Goal: Information Seeking & Learning: Learn about a topic

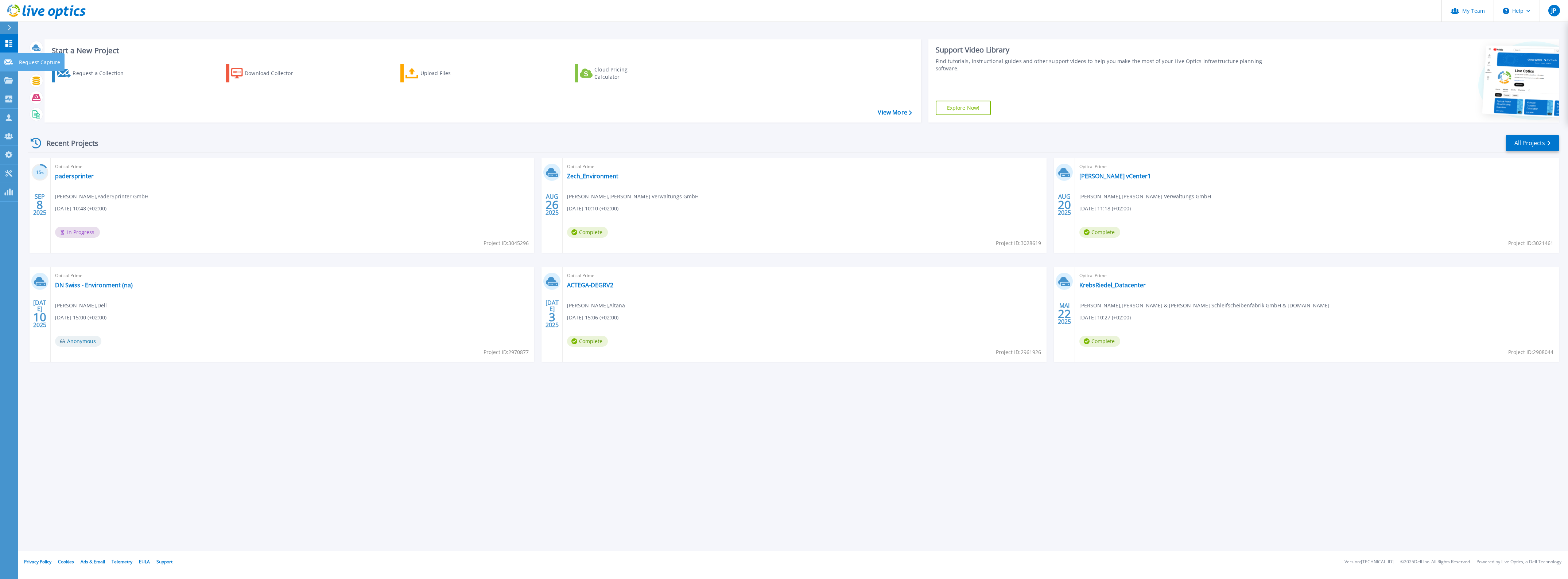
click at [9, 63] on icon at bounding box center [9, 62] width 9 height 5
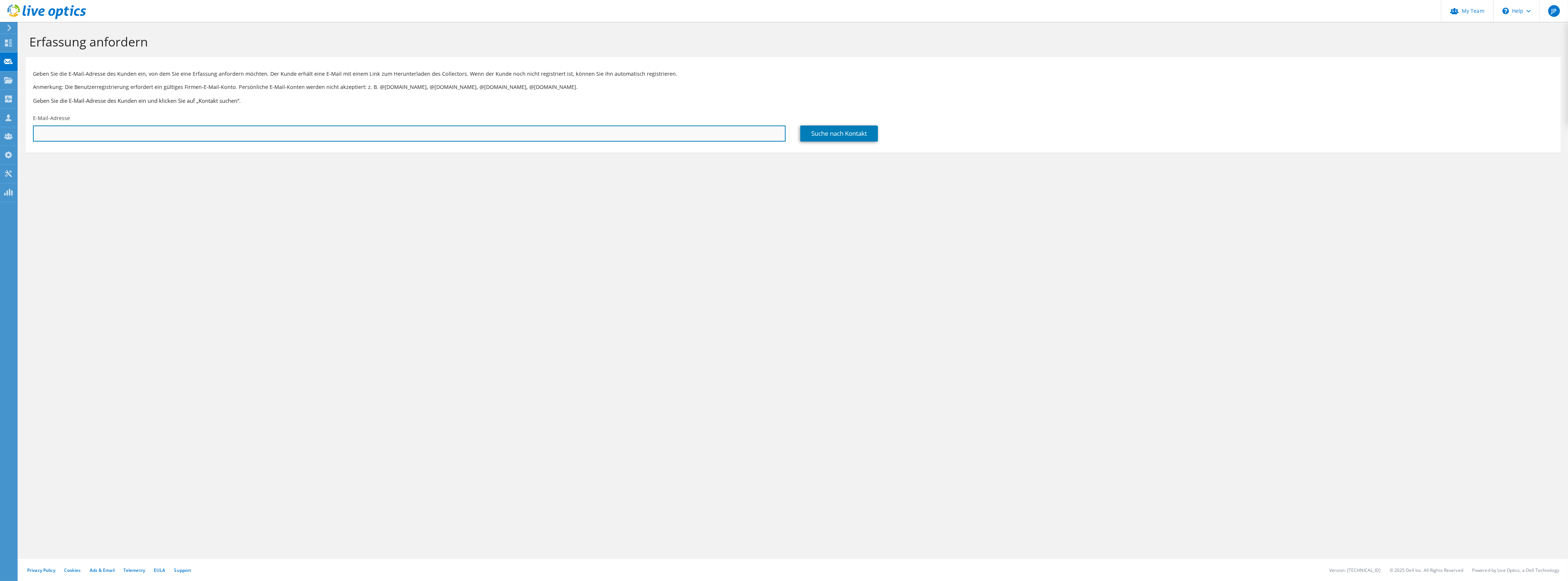
click at [100, 137] on input "text" at bounding box center [409, 133] width 753 height 16
paste input "[PERSON_NAME][EMAIL_ADDRESS][DOMAIN_NAME]>"
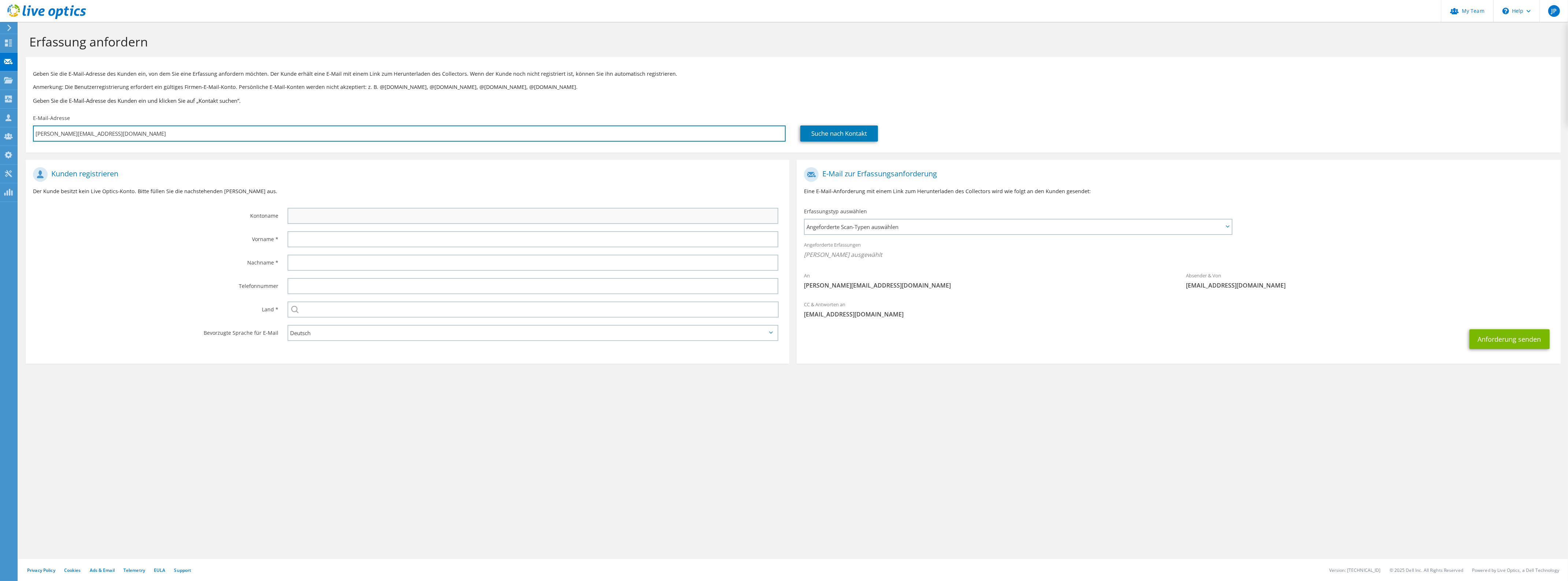
type input "t.jahn@landesverband-lippe.de"
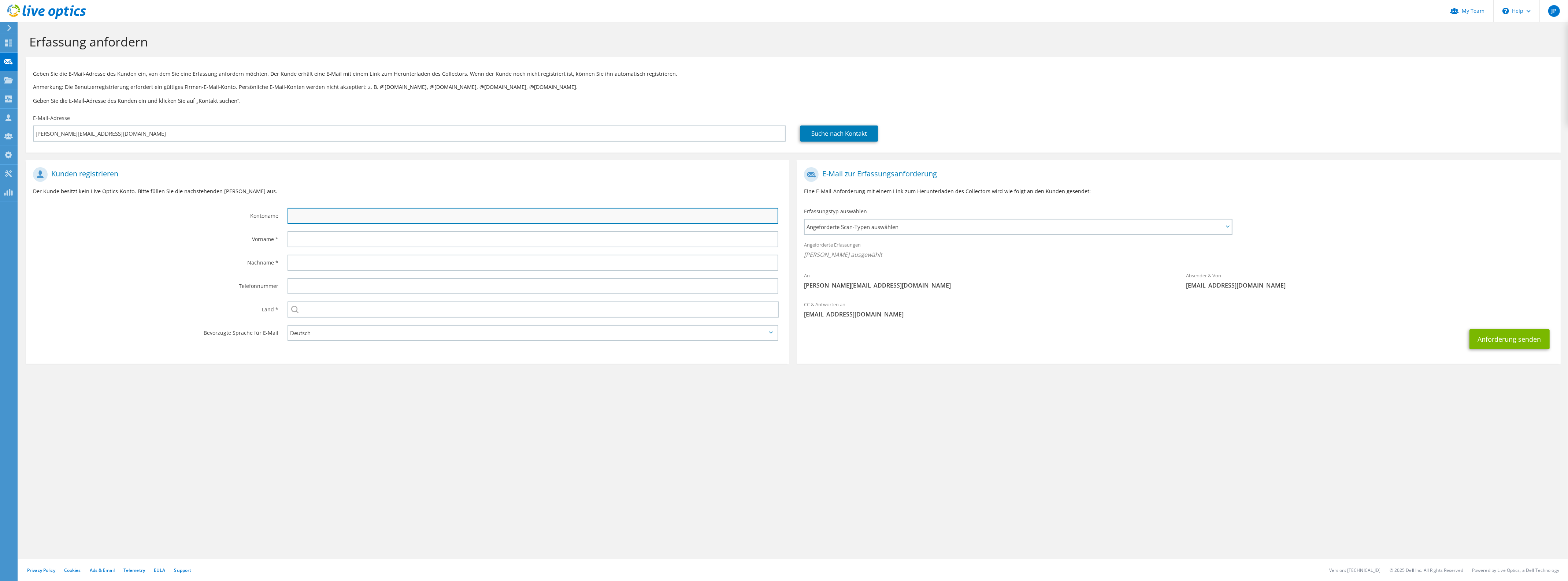
click at [323, 214] on input "text" at bounding box center [532, 216] width 491 height 16
click at [388, 213] on input "Thomas Jahn" at bounding box center [532, 216] width 491 height 16
paste input "Landesverband Lippe"
type input "Thomas Jahn Landesverband Lippe"
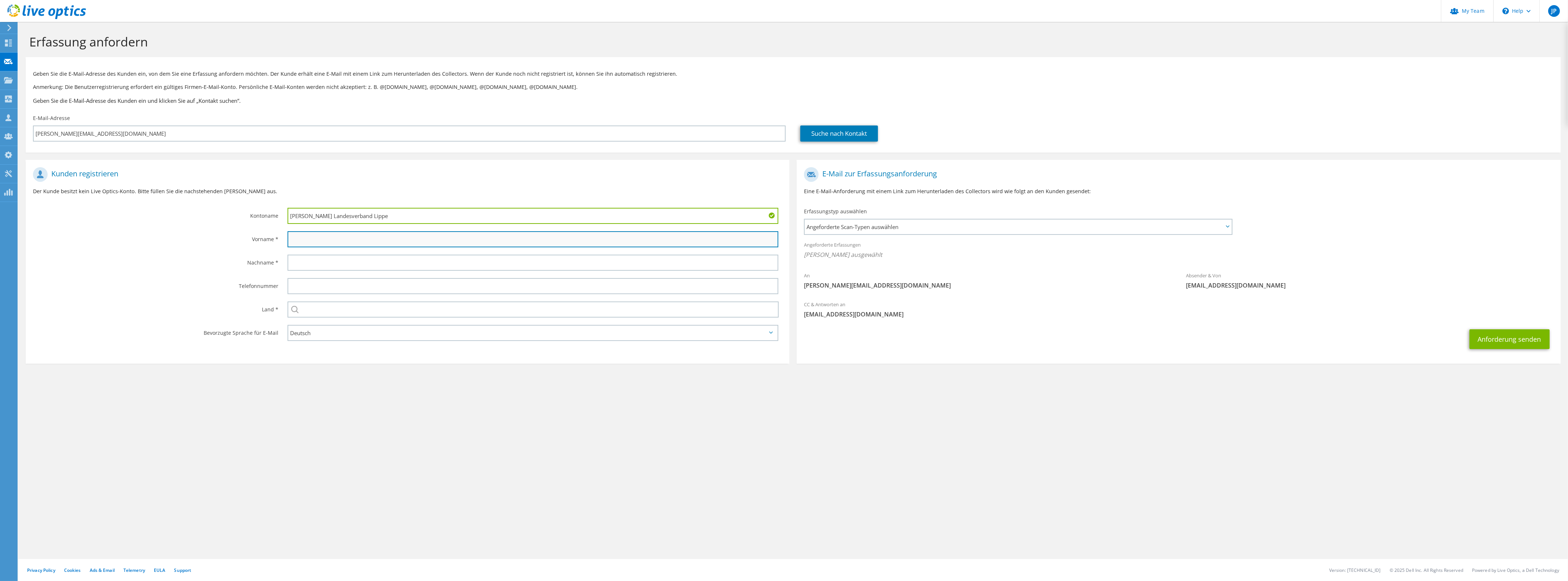
click at [363, 243] on input "text" at bounding box center [532, 239] width 491 height 16
type input "Thomas"
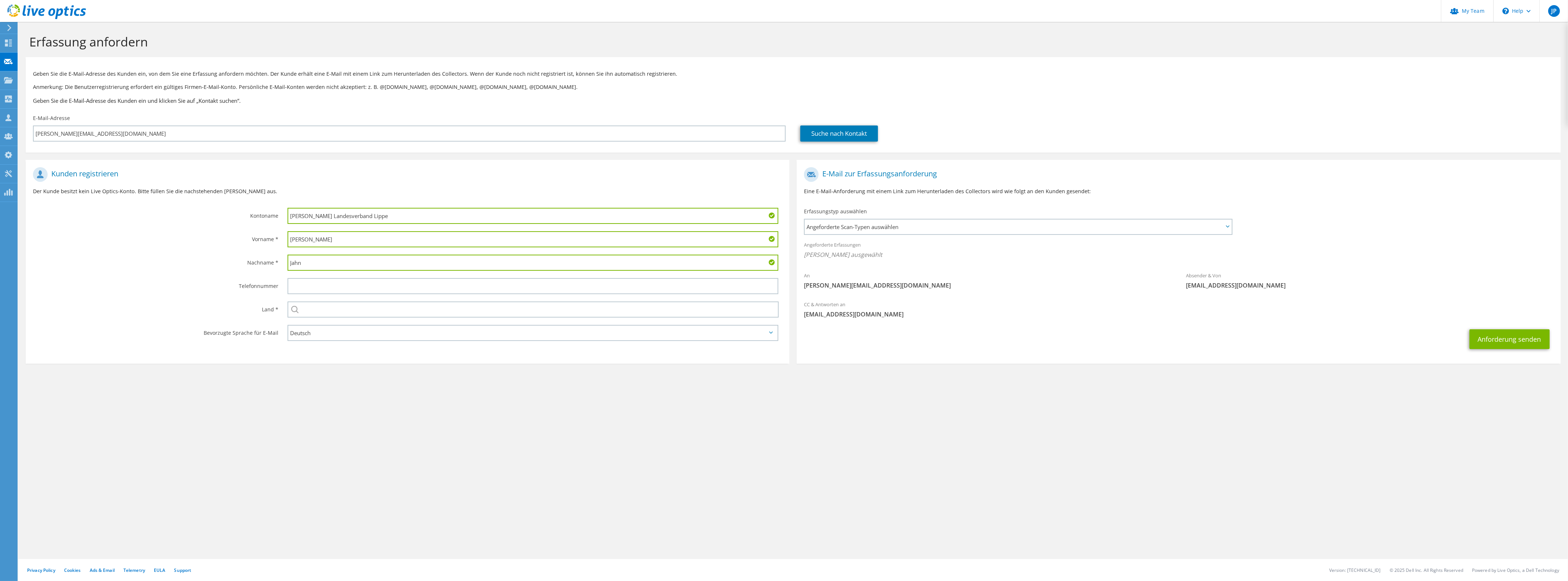
type input "Jahn"
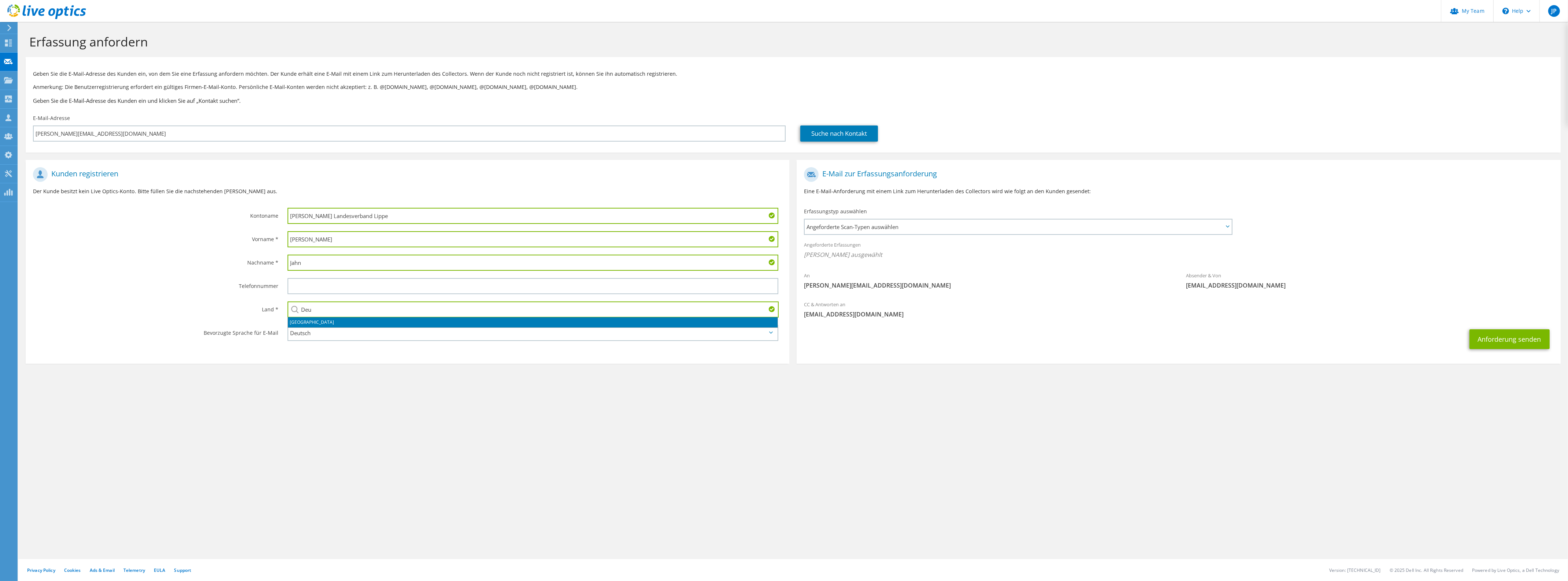
type input "Deutschland"
type input "015161044164"
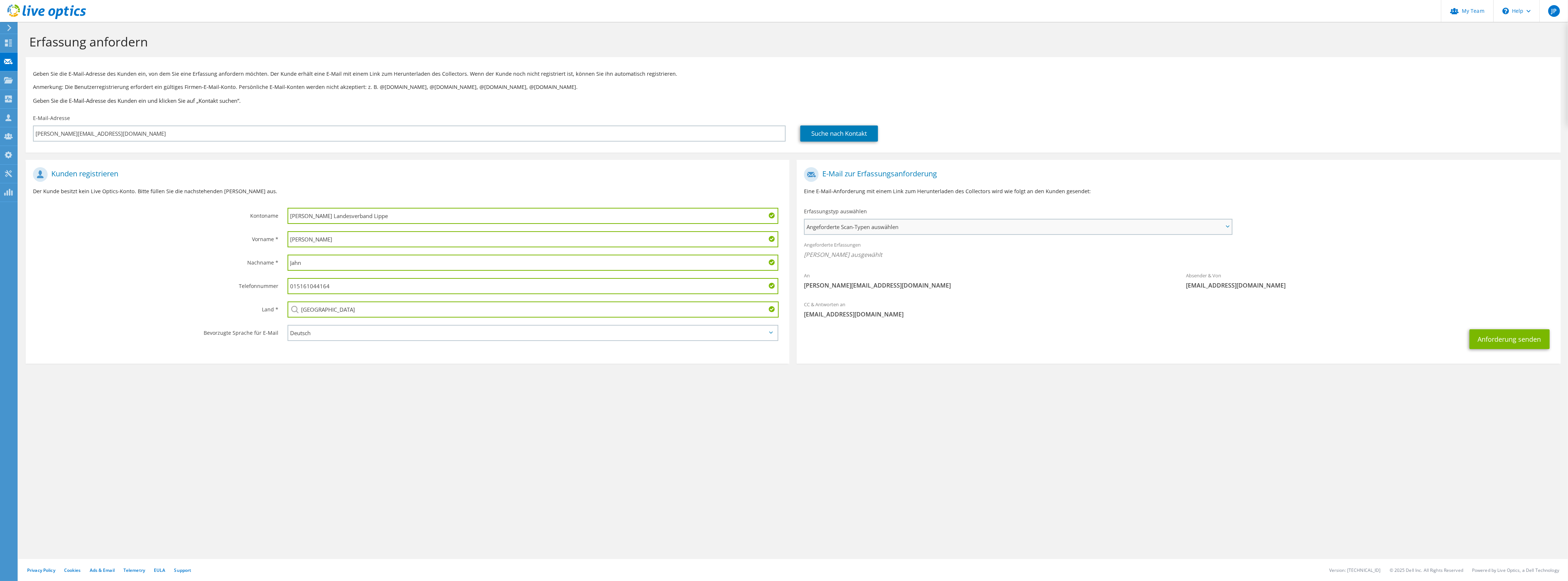
click at [957, 230] on span "Angeforderte Scan-Typen auswählen" at bounding box center [1018, 227] width 427 height 15
click at [837, 250] on label "Optical Prime" at bounding box center [842, 249] width 44 height 9
click at [0, 0] on input "Optical Prime" at bounding box center [0, 0] width 0 height 0
drag, startPoint x: 1482, startPoint y: 401, endPoint x: 1488, endPoint y: 354, distance: 47.4
click at [1483, 395] on section "Erfassung anfordern Geben Sie die E-Mail-Adresse des Kunden ein, von dem Sie ei…" at bounding box center [793, 212] width 1550 height 381
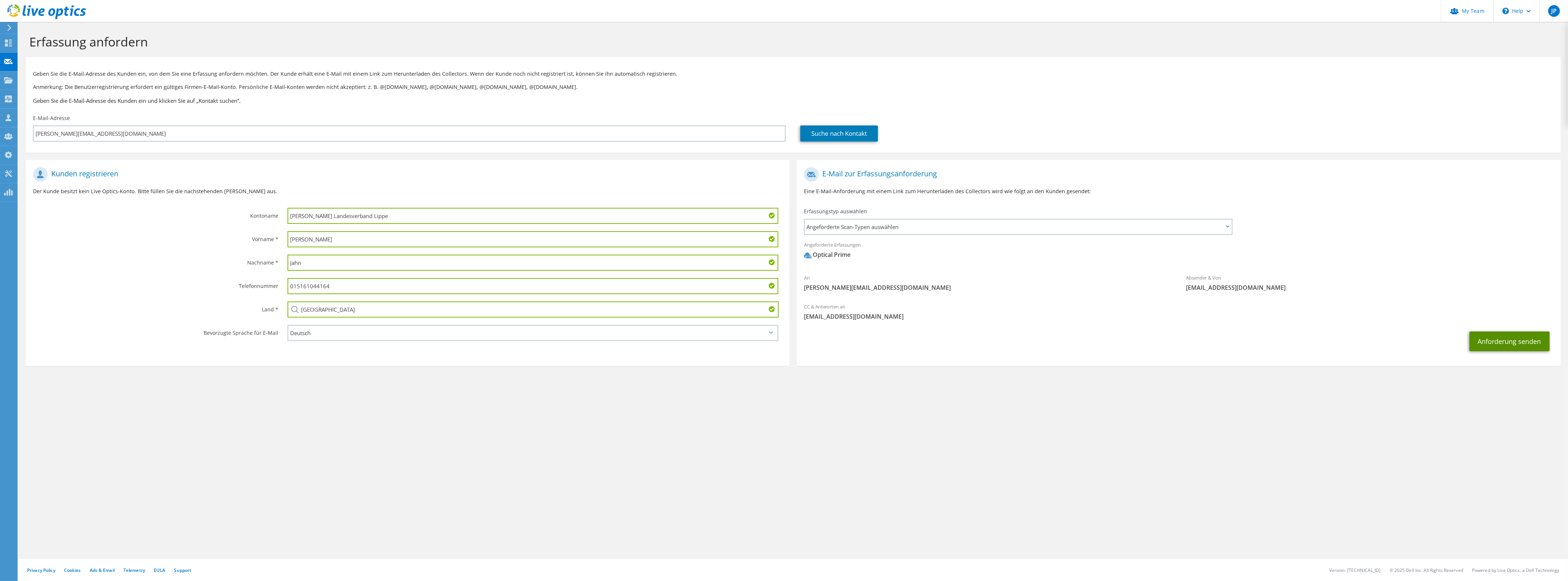
click at [1490, 343] on button "Anforderung senden" at bounding box center [1509, 342] width 80 height 20
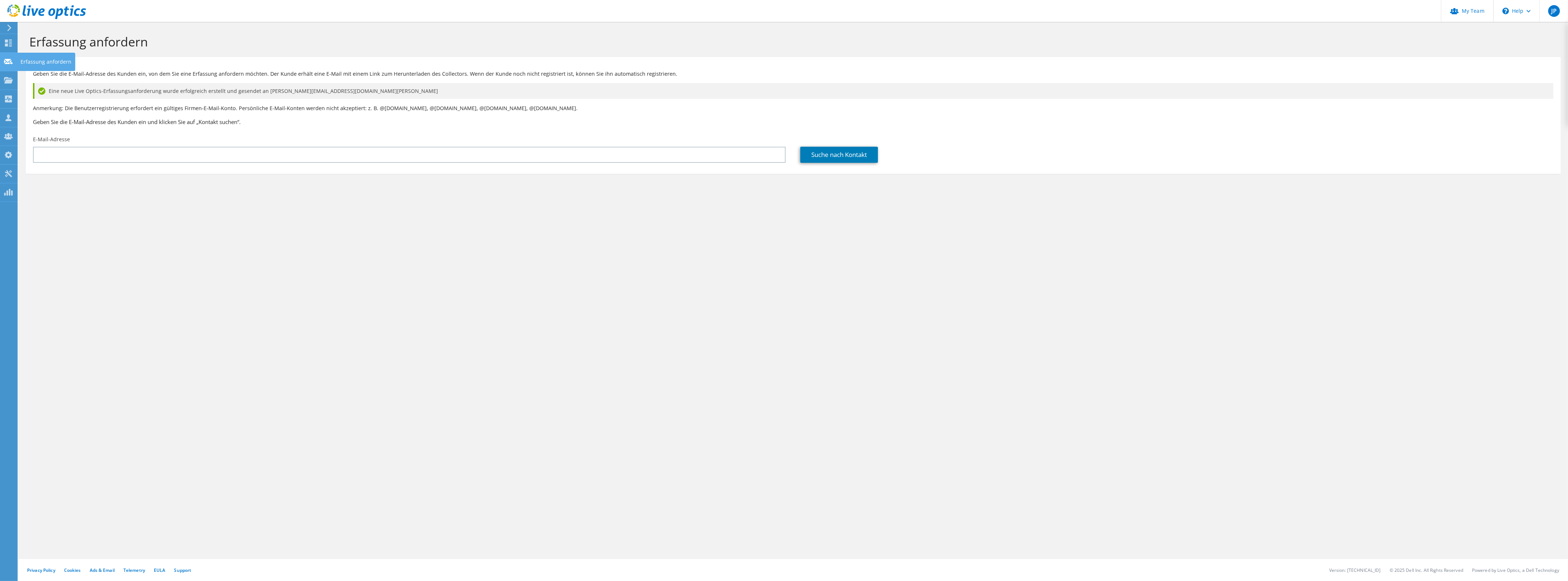
click at [9, 64] on icon at bounding box center [9, 61] width 9 height 7
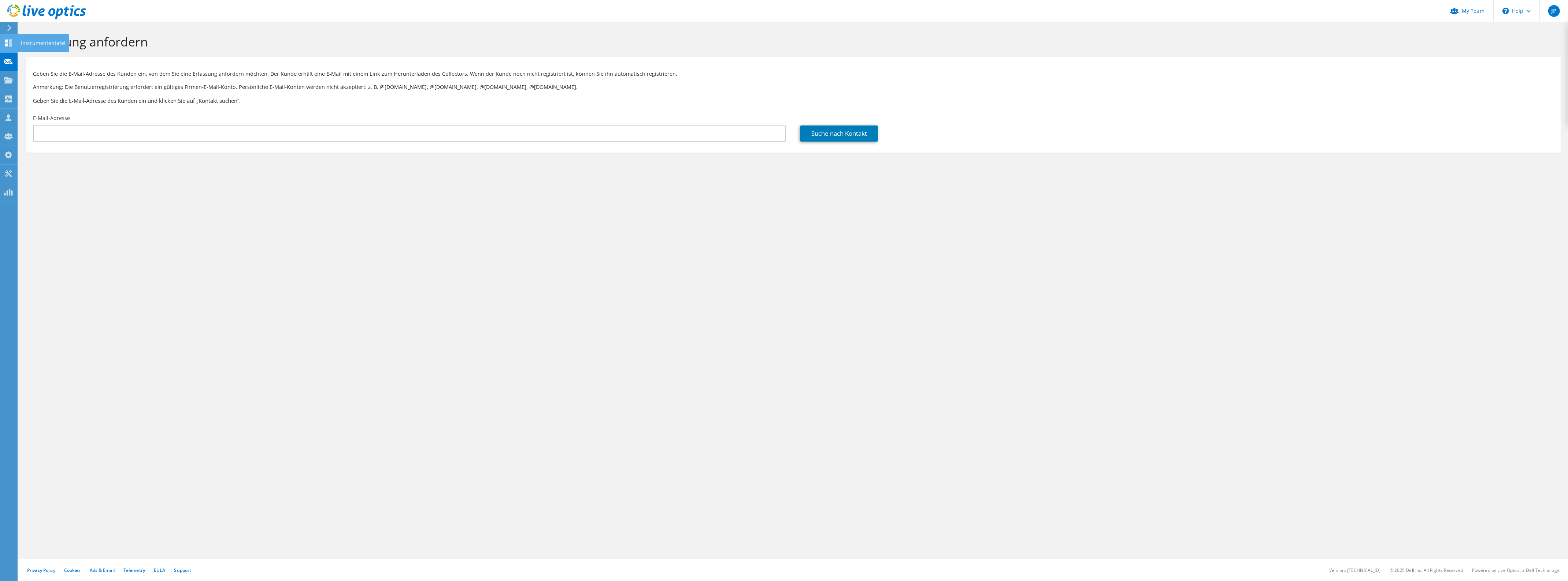
click at [12, 46] on div at bounding box center [9, 43] width 9 height 8
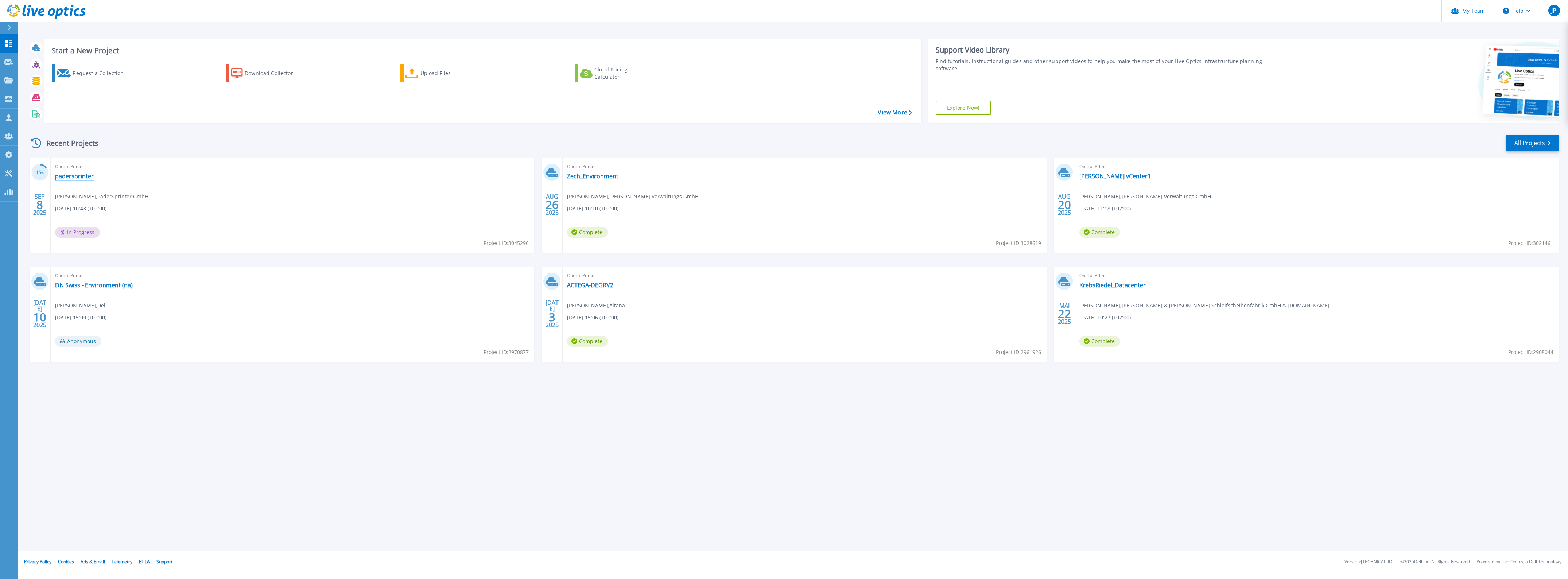
click at [83, 178] on link "padersprinter" at bounding box center [74, 176] width 39 height 7
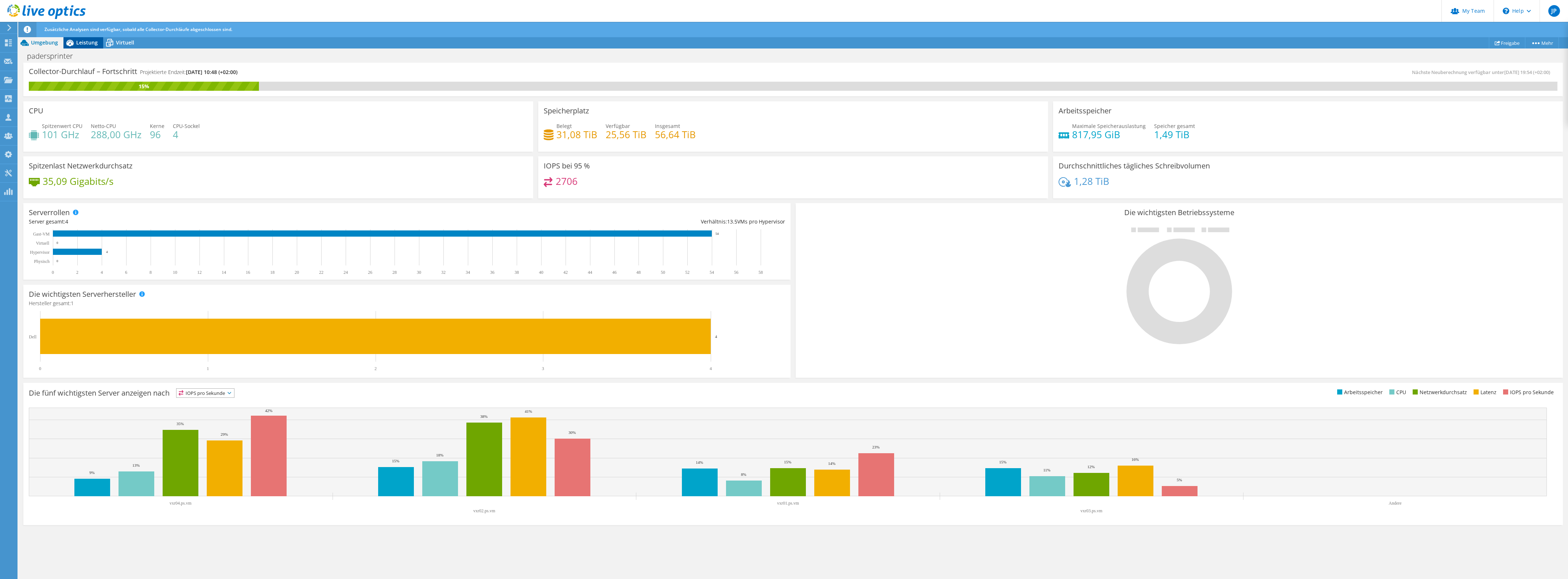
click at [89, 45] on span "Leistung" at bounding box center [86, 42] width 21 height 7
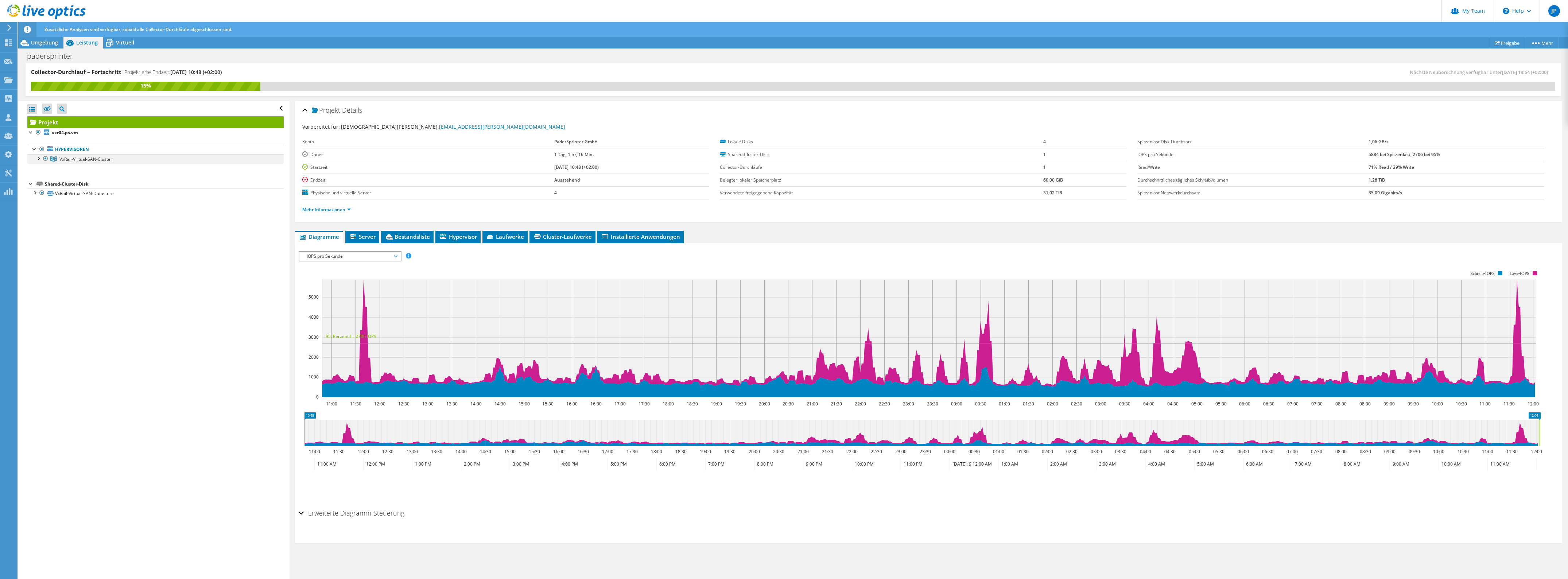
click at [40, 157] on div at bounding box center [38, 158] width 7 height 7
click at [40, 168] on div at bounding box center [42, 167] width 7 height 7
click at [69, 170] on link "vxr04.ps.vm" at bounding box center [155, 169] width 256 height 10
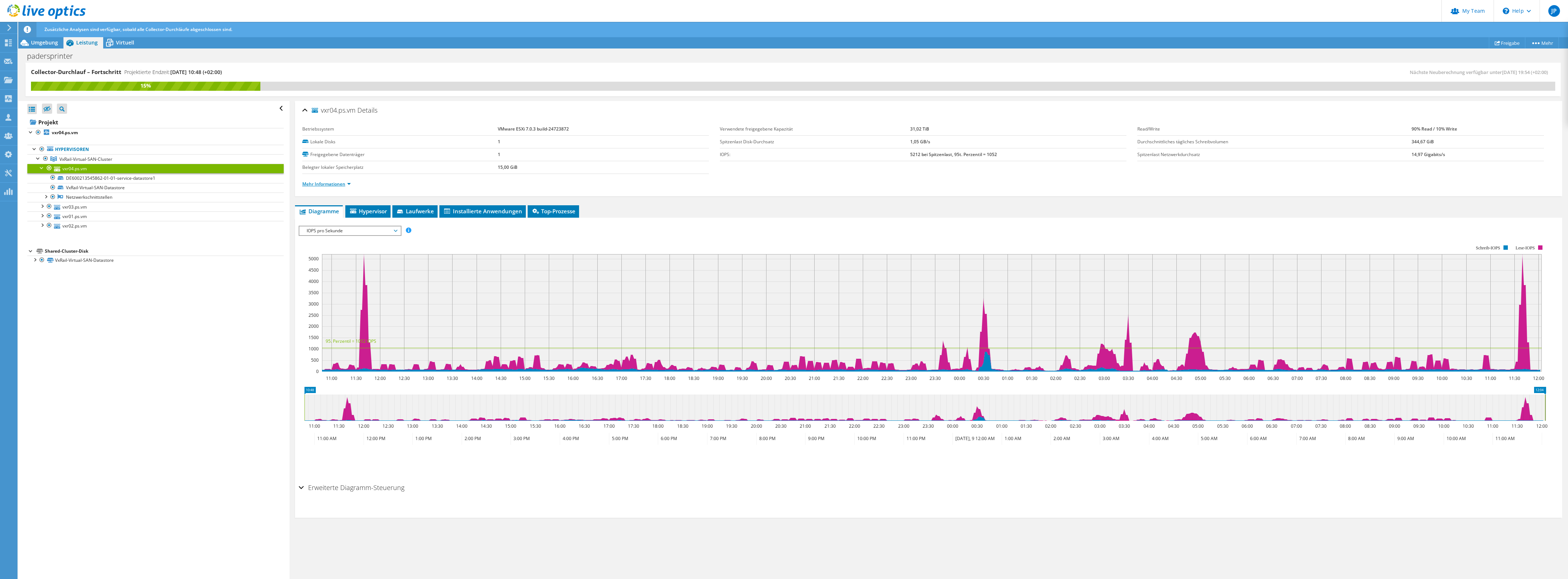
click at [337, 184] on link "Mehr Informationen" at bounding box center [327, 184] width 49 height 6
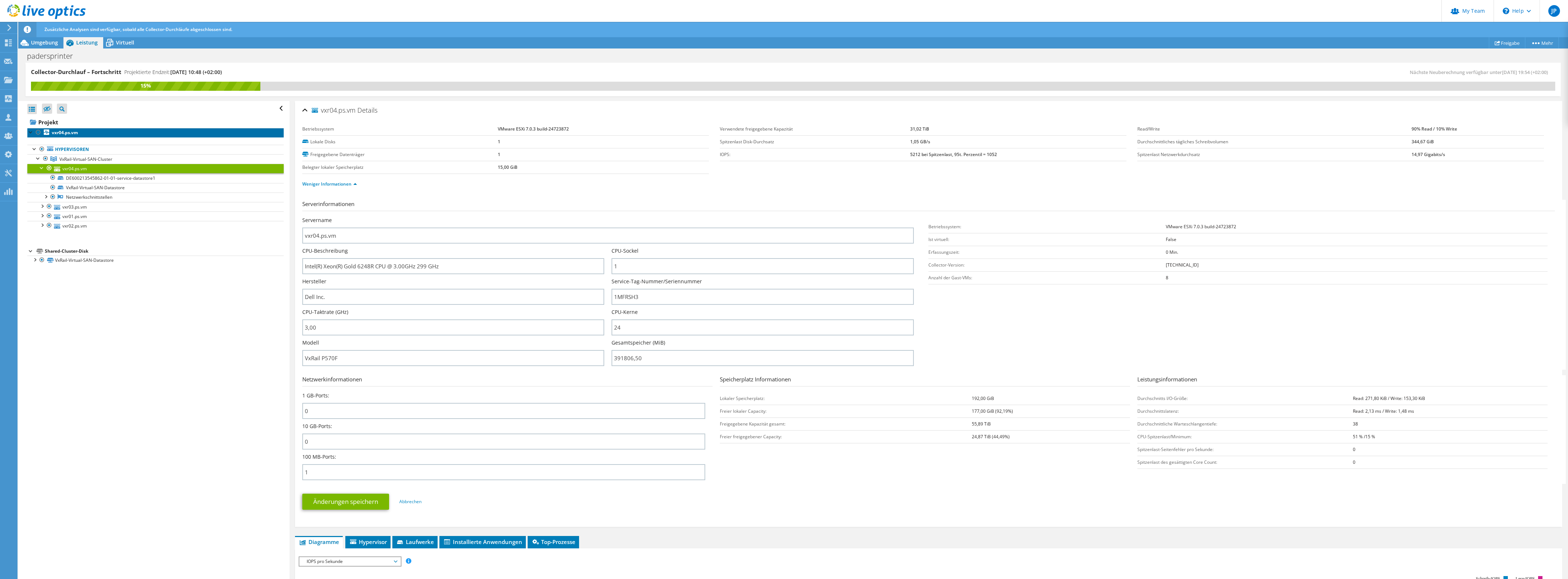
click at [77, 132] on b "vxr04.ps.vm" at bounding box center [65, 133] width 26 height 6
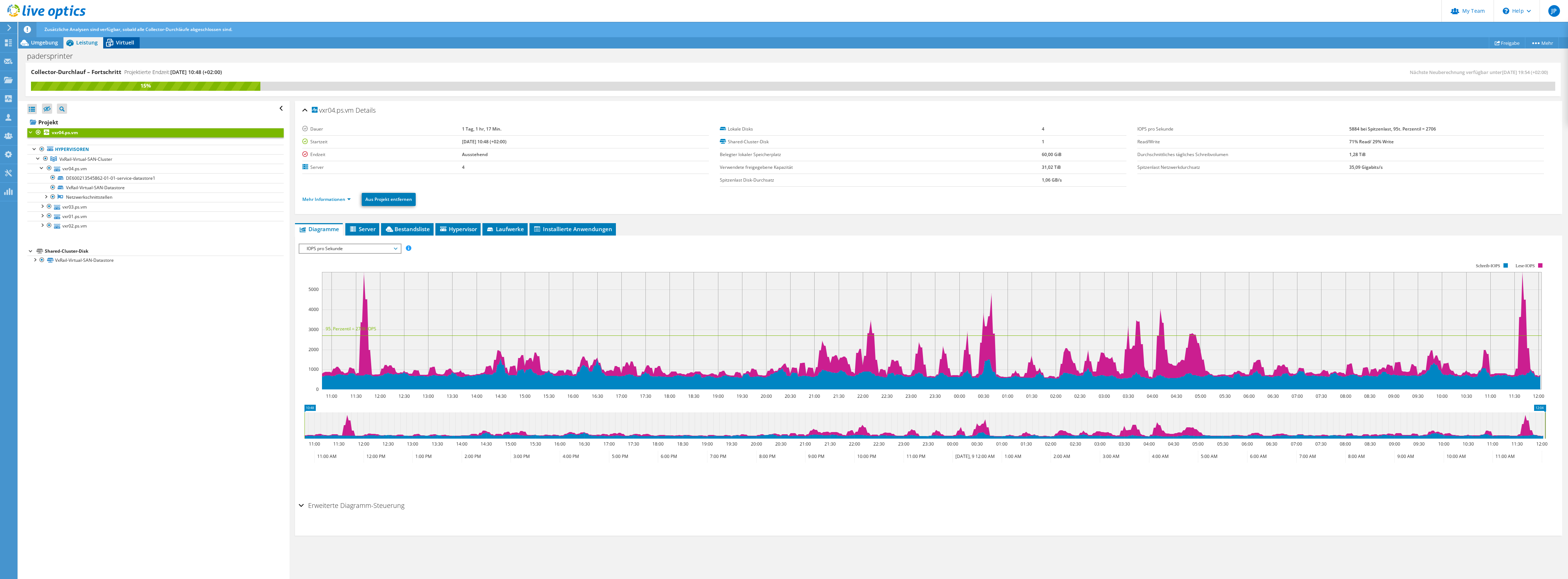
click at [131, 46] on span "Virtuell" at bounding box center [125, 42] width 18 height 7
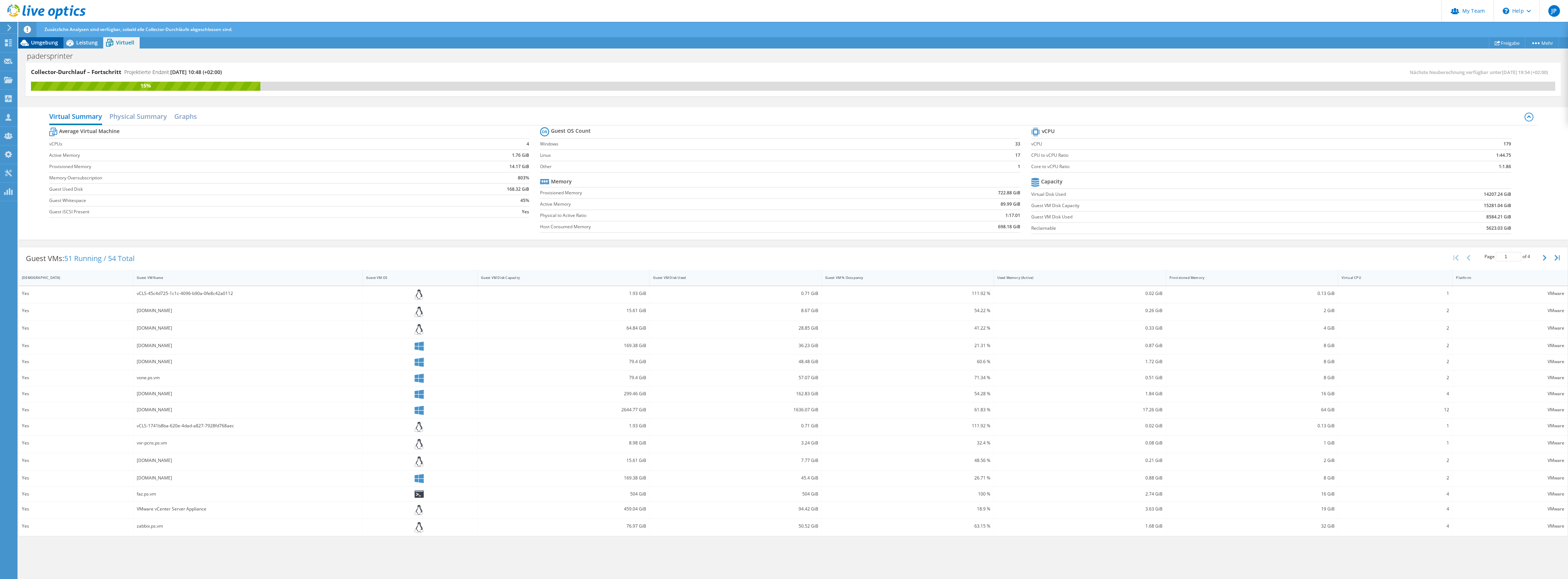
click at [24, 40] on icon at bounding box center [25, 43] width 9 height 6
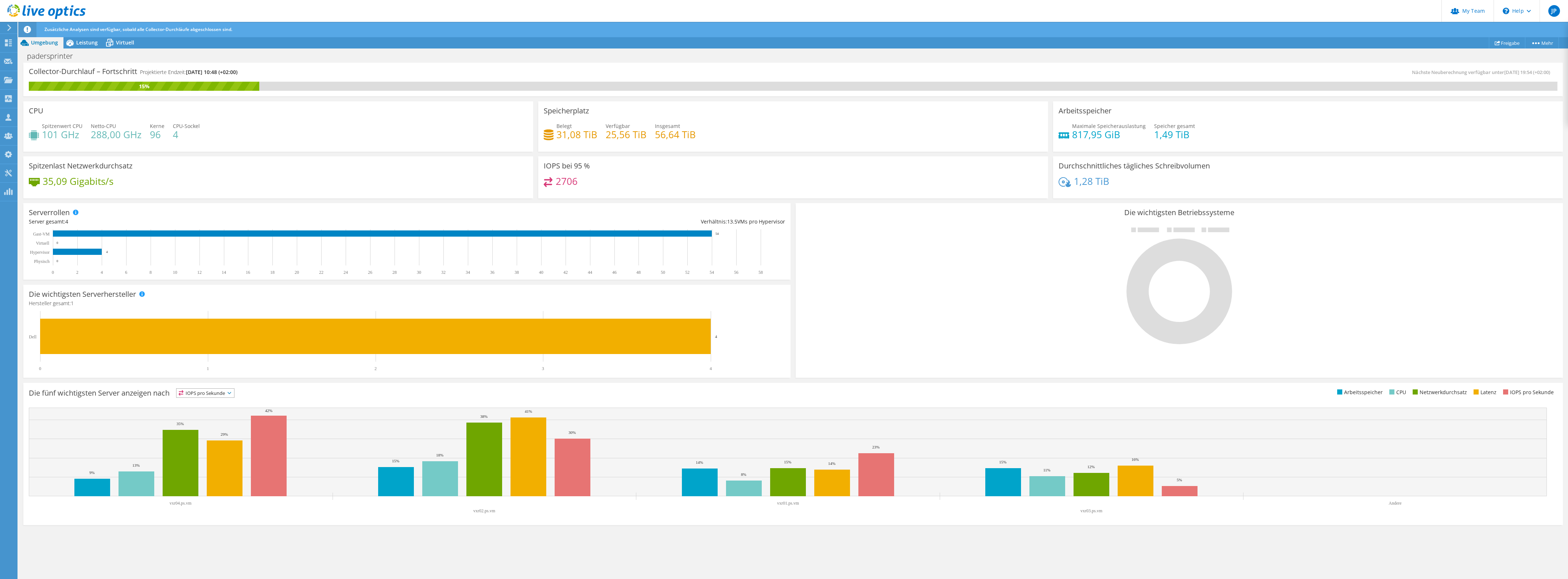
click at [544, 134] on icon at bounding box center [548, 135] width 10 height 10
click at [9, 46] on use at bounding box center [8, 43] width 7 height 7
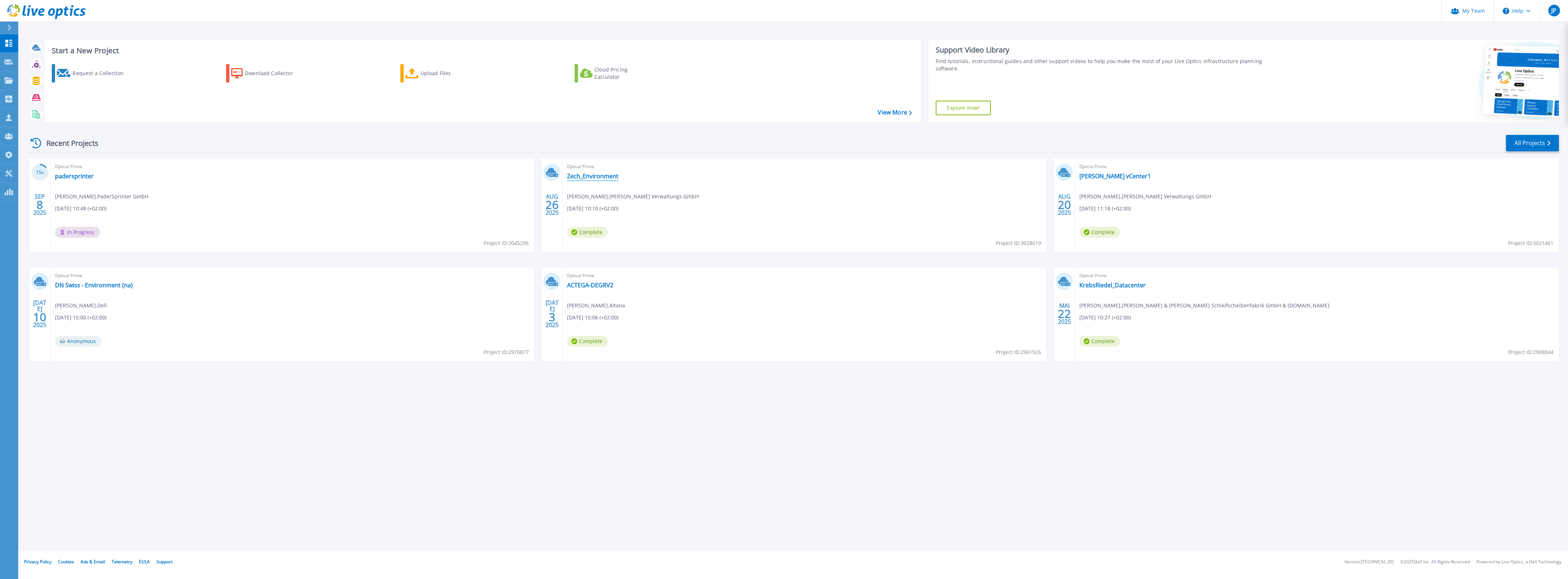
click at [581, 177] on link "Zech_Environment" at bounding box center [593, 176] width 51 height 7
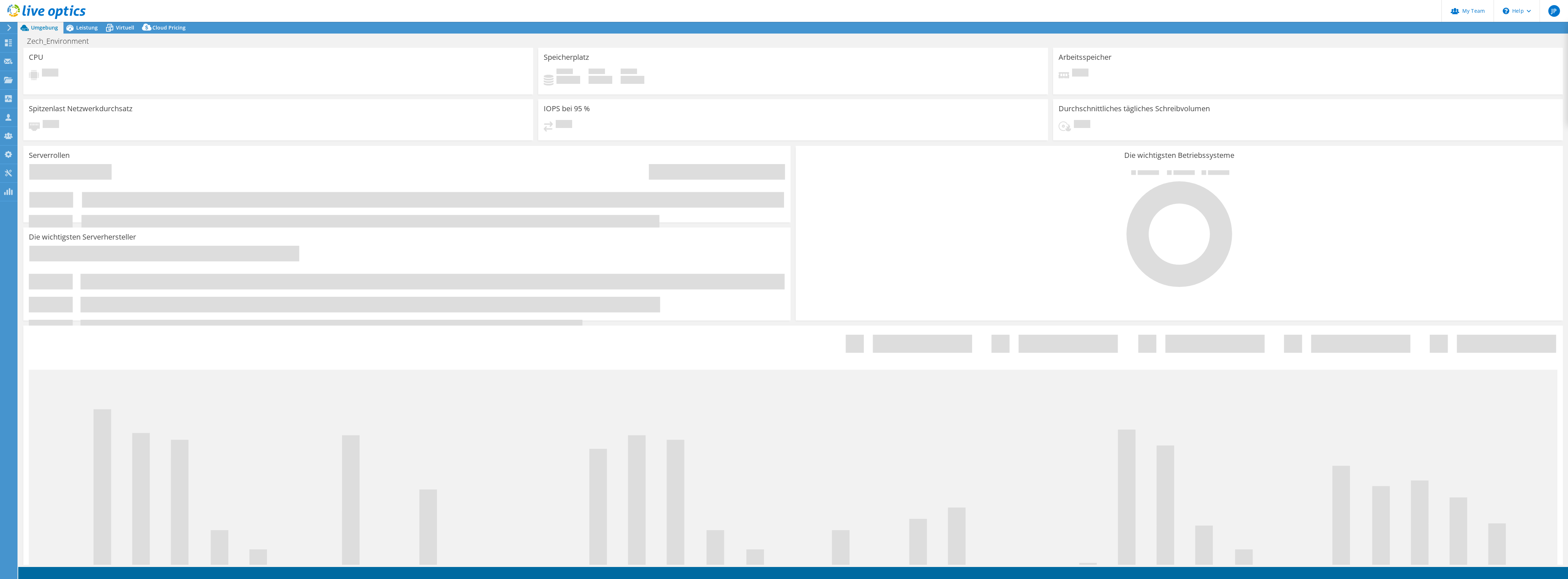
select select "USD"
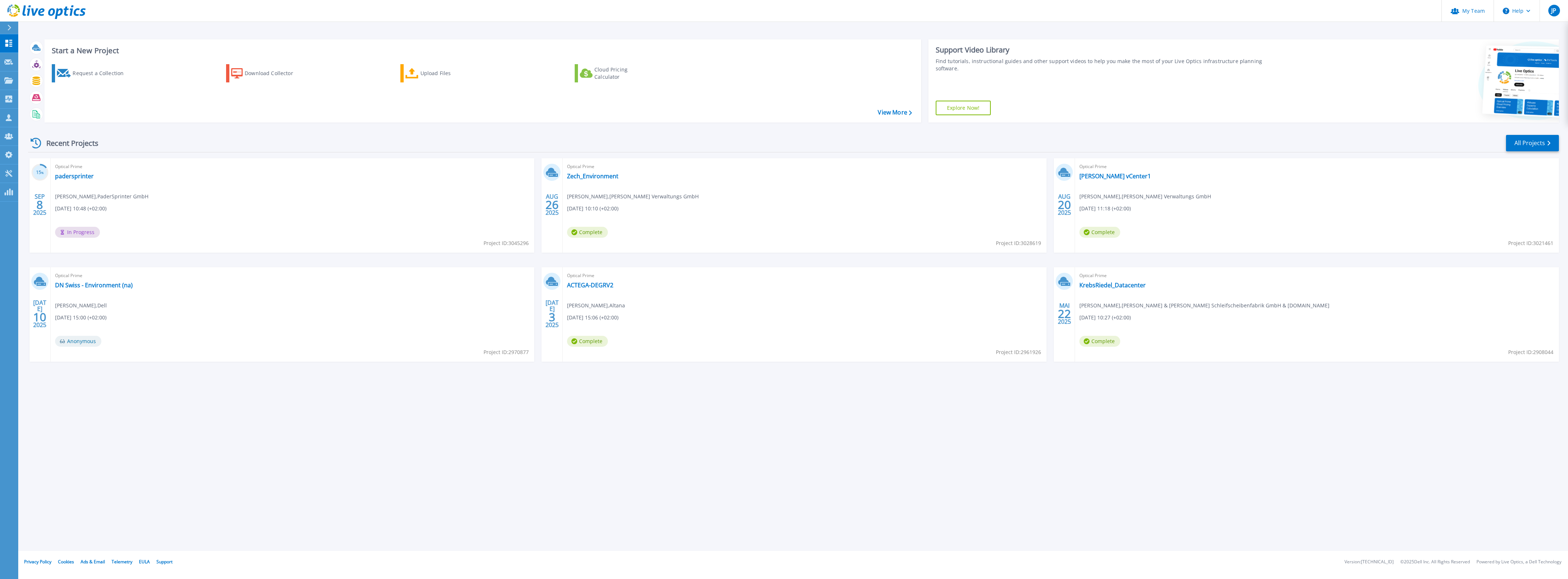
click at [17, 9] on icon at bounding box center [46, 12] width 79 height 15
click at [29, 15] on icon at bounding box center [46, 12] width 79 height 15
click at [598, 181] on div "Optical Prime Zech_Environment [PERSON_NAME] , [PERSON_NAME] Verwaltungs GmbH […" at bounding box center [804, 205] width 484 height 94
click at [599, 178] on link "Zech_Environment" at bounding box center [593, 176] width 51 height 7
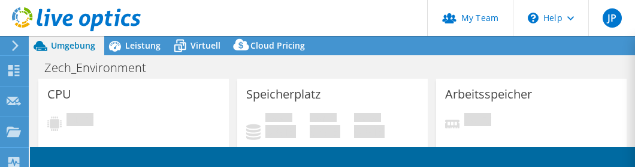
select select "USD"
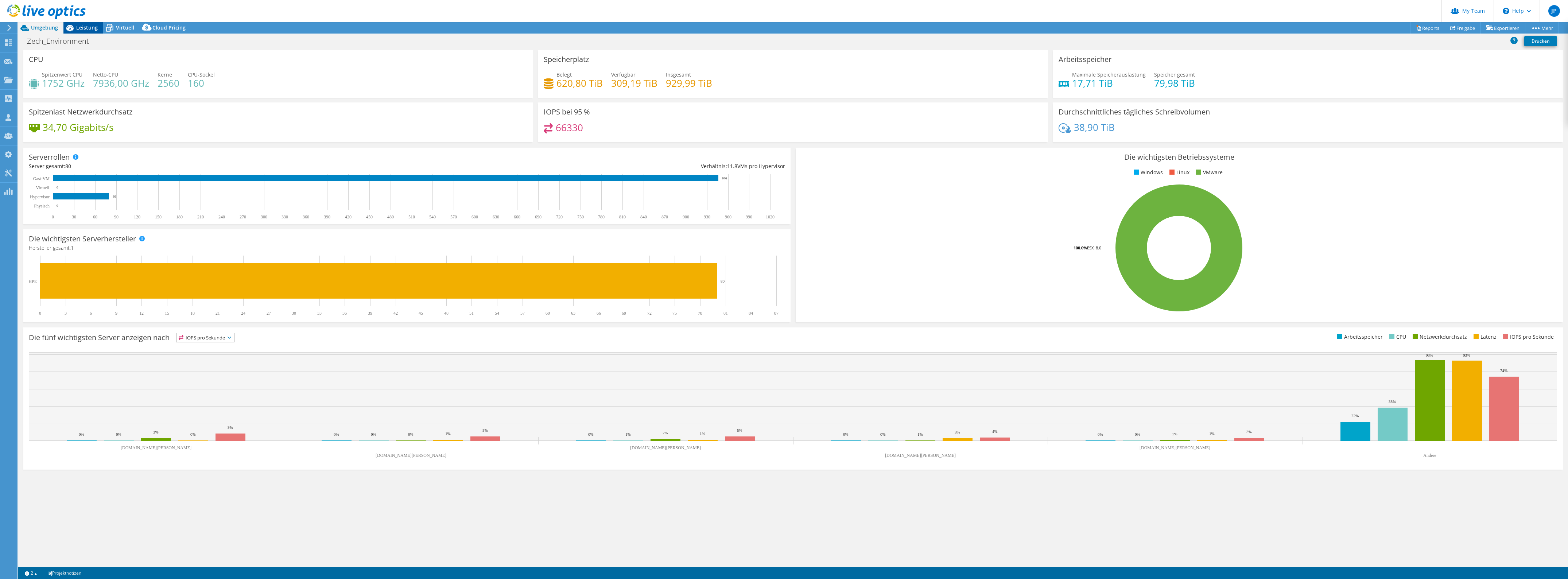
click at [86, 29] on span "Leistung" at bounding box center [86, 27] width 21 height 7
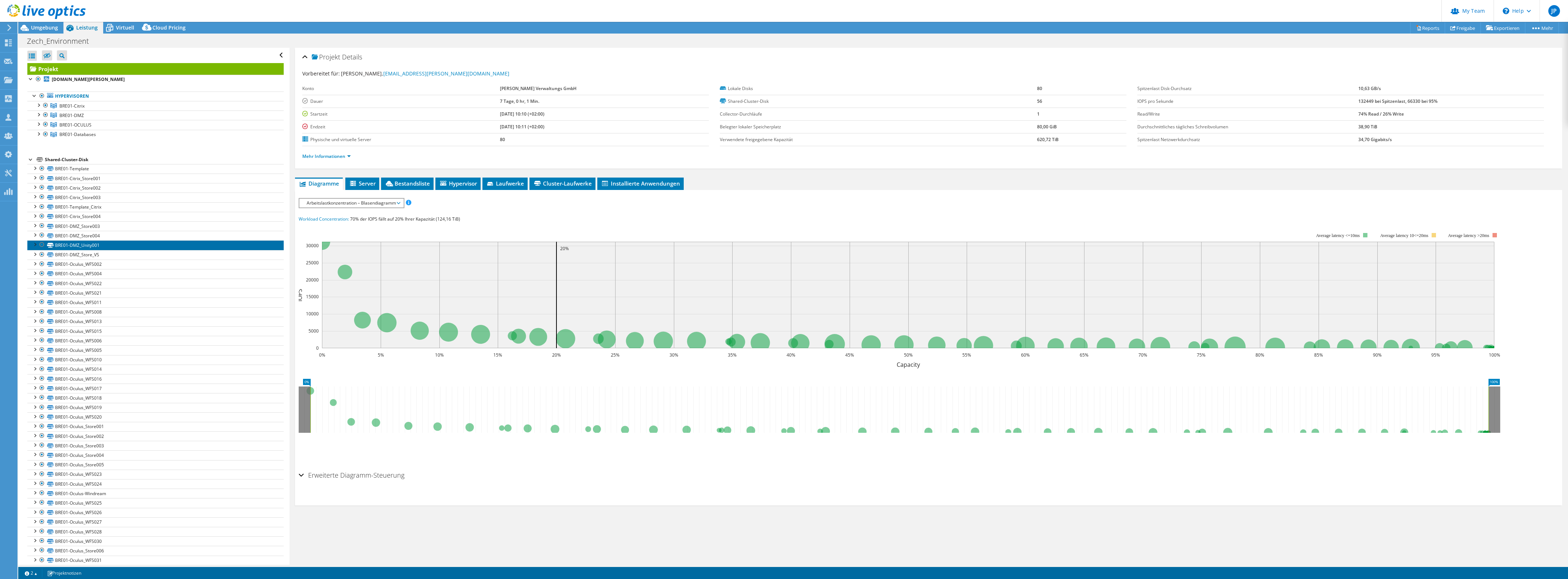
click at [108, 101] on link "BRE01-DMZ_Unity001" at bounding box center [155, 245] width 256 height 10
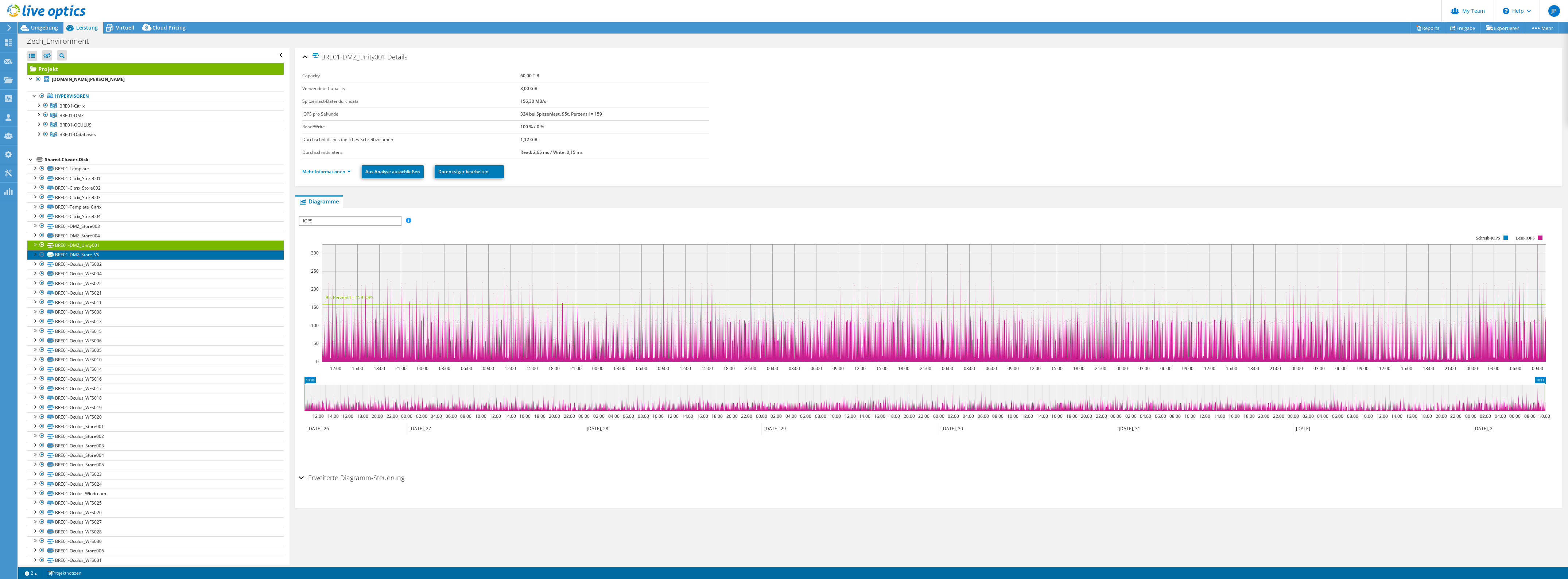
click at [107, 101] on link "BRE01-DMZ_Store_VS" at bounding box center [155, 255] width 256 height 10
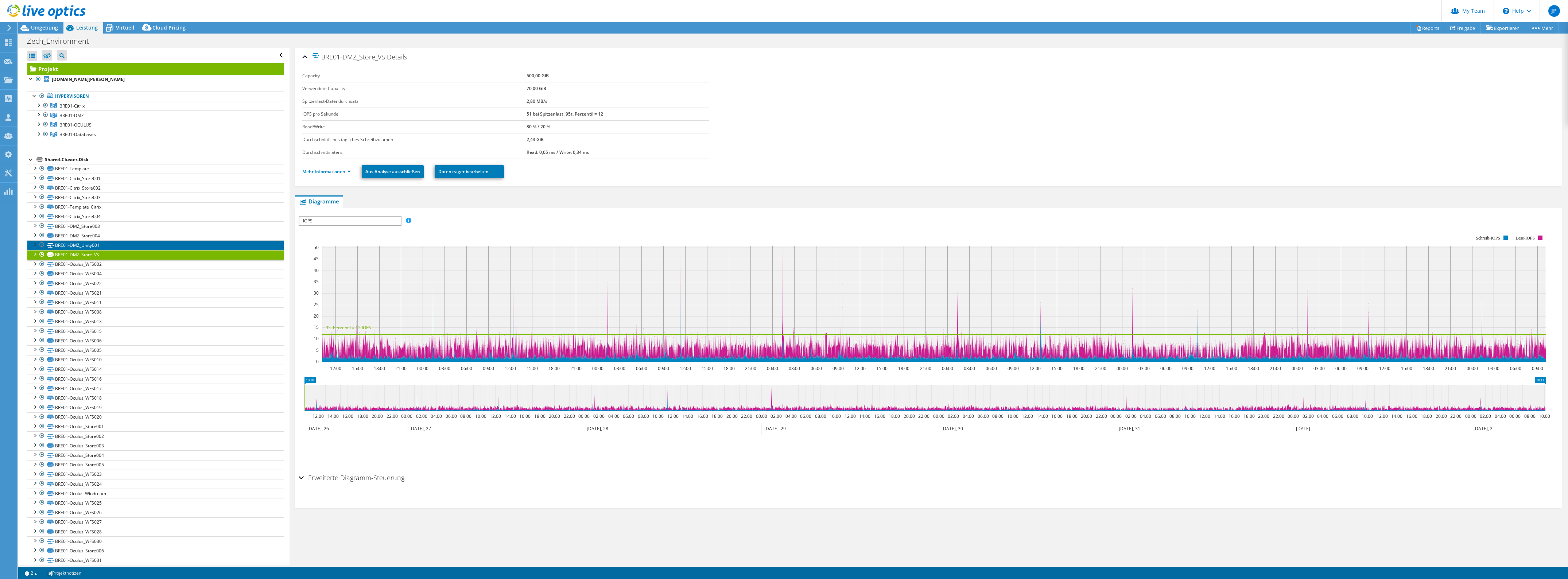
click at [110, 101] on link "BRE01-DMZ_Unity001" at bounding box center [155, 245] width 256 height 10
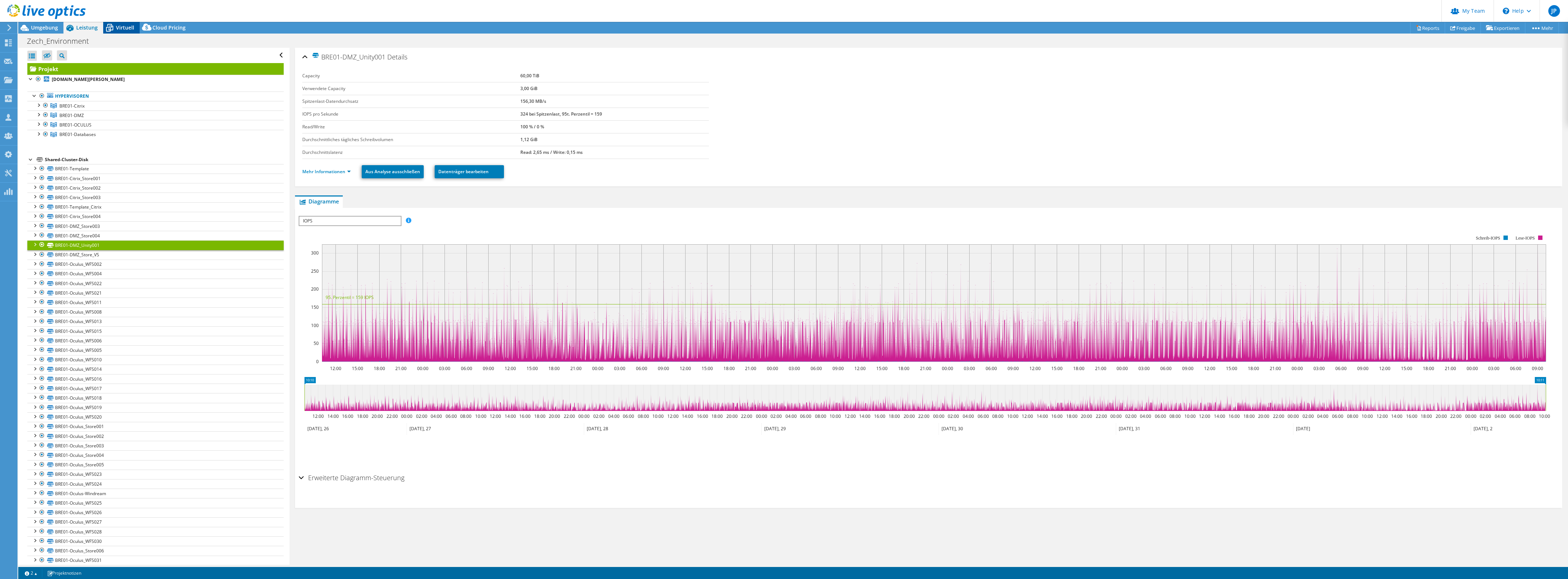
click at [131, 32] on div "Virtuell" at bounding box center [122, 27] width 37 height 12
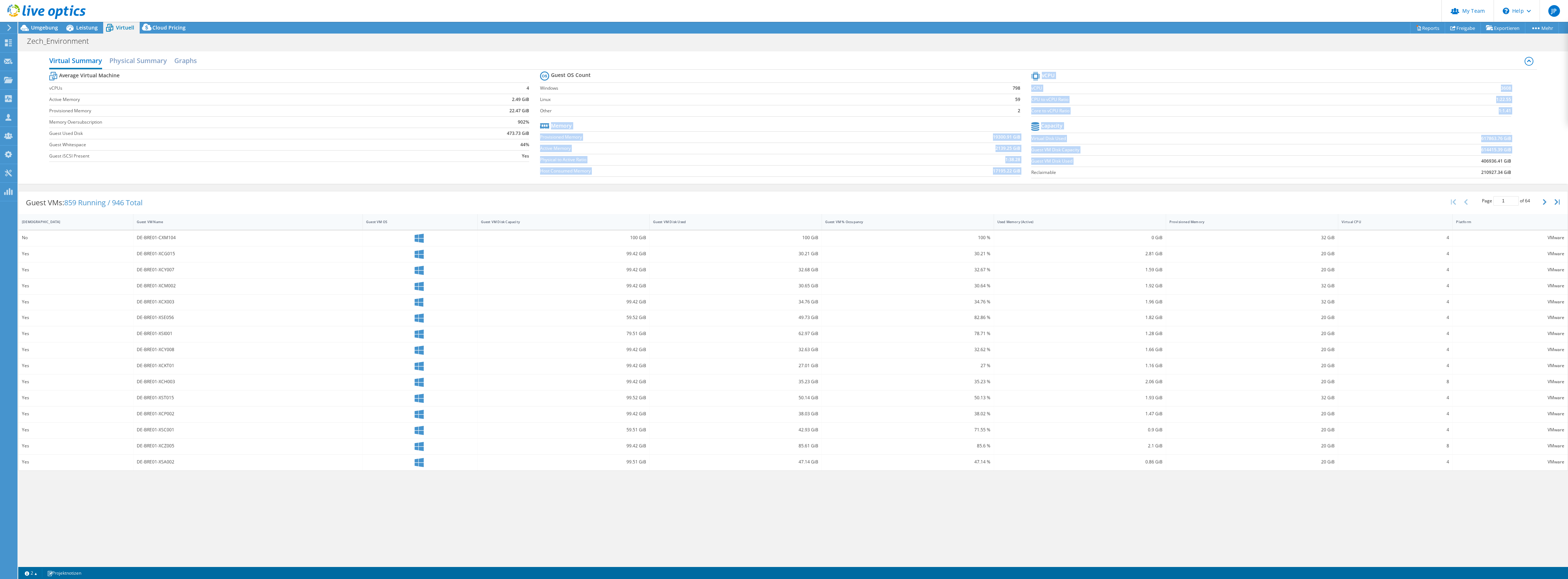
drag, startPoint x: 1029, startPoint y: 163, endPoint x: 1441, endPoint y: 160, distance: 412.0
click at [386, 101] on div "Average Virtual Machine vCPUs 4 Active Memory 2.49 GiB Provisioned Memory 22.47…" at bounding box center [793, 125] width 1488 height 113
click at [386, 101] on b "406936.41 GiB" at bounding box center [1496, 161] width 30 height 7
drag, startPoint x: 1477, startPoint y: 164, endPoint x: 1503, endPoint y: 161, distance: 26.2
click at [386, 101] on td "406936.41 GiB" at bounding box center [1423, 161] width 176 height 12
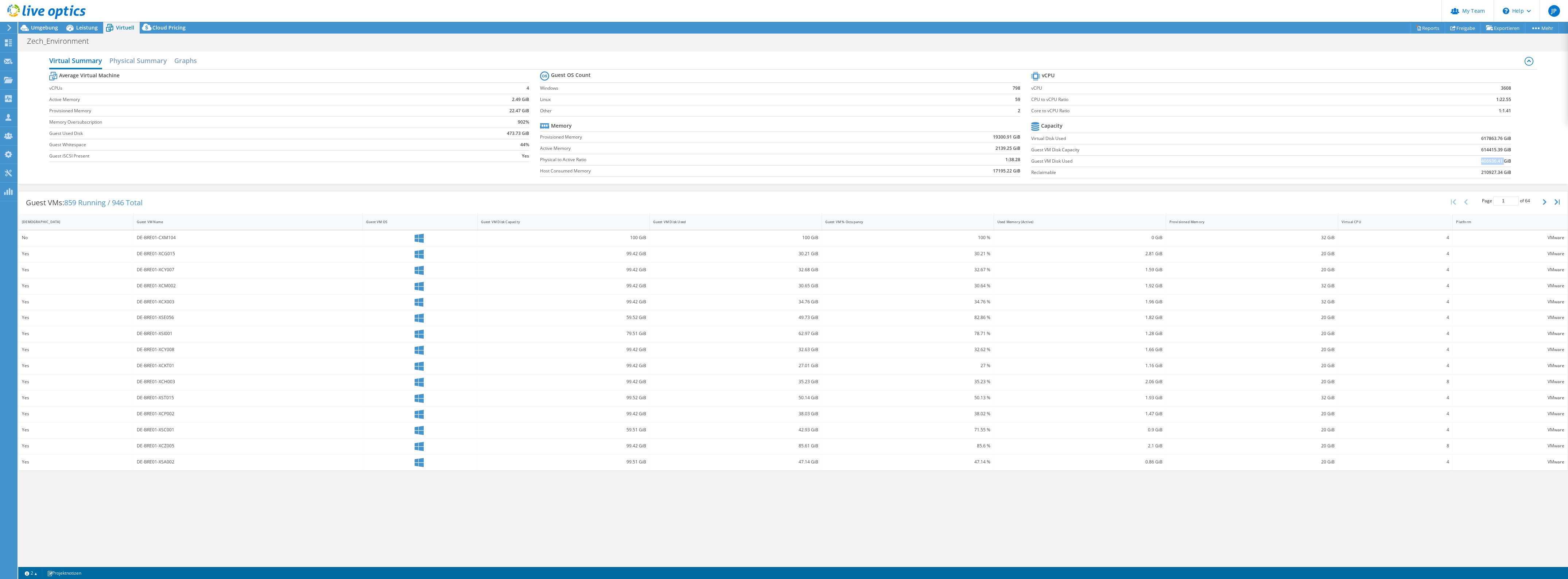
click at [386, 101] on b "406936.41 GiB" at bounding box center [1496, 161] width 30 height 7
click at [45, 32] on div "Umgebung" at bounding box center [41, 27] width 45 height 12
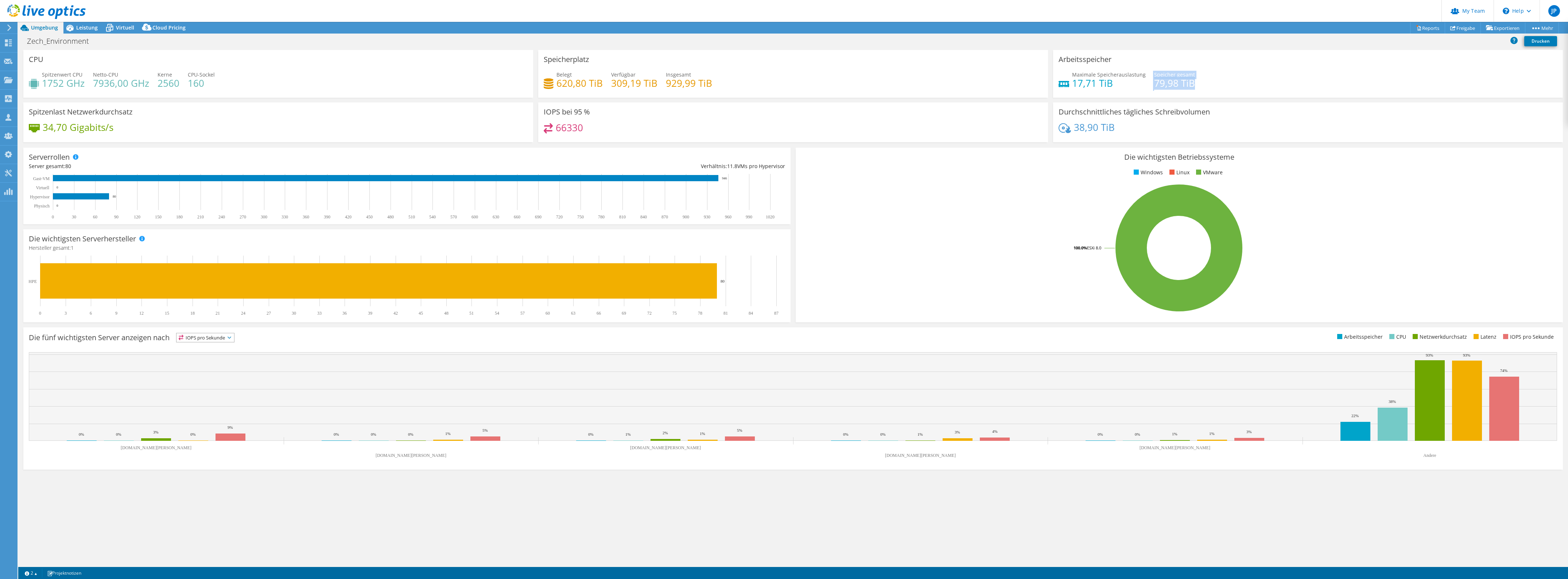
drag, startPoint x: 1197, startPoint y: 85, endPoint x: 1147, endPoint y: 84, distance: 50.0
click at [386, 84] on div "Maximale Speicherauslastung 17,71 TiB [PERSON_NAME] gesamt 79,98 TiB" at bounding box center [1308, 82] width 499 height 24
click at [386, 88] on div "Maximale Speicherauslastung 17,71 TiB [PERSON_NAME] gesamt 79,98 TiB" at bounding box center [1308, 82] width 499 height 24
drag, startPoint x: 1116, startPoint y: 86, endPoint x: 1070, endPoint y: 74, distance: 47.5
click at [386, 74] on div "Maximale Speicherauslastung 17,71 TiB" at bounding box center [1102, 79] width 87 height 16
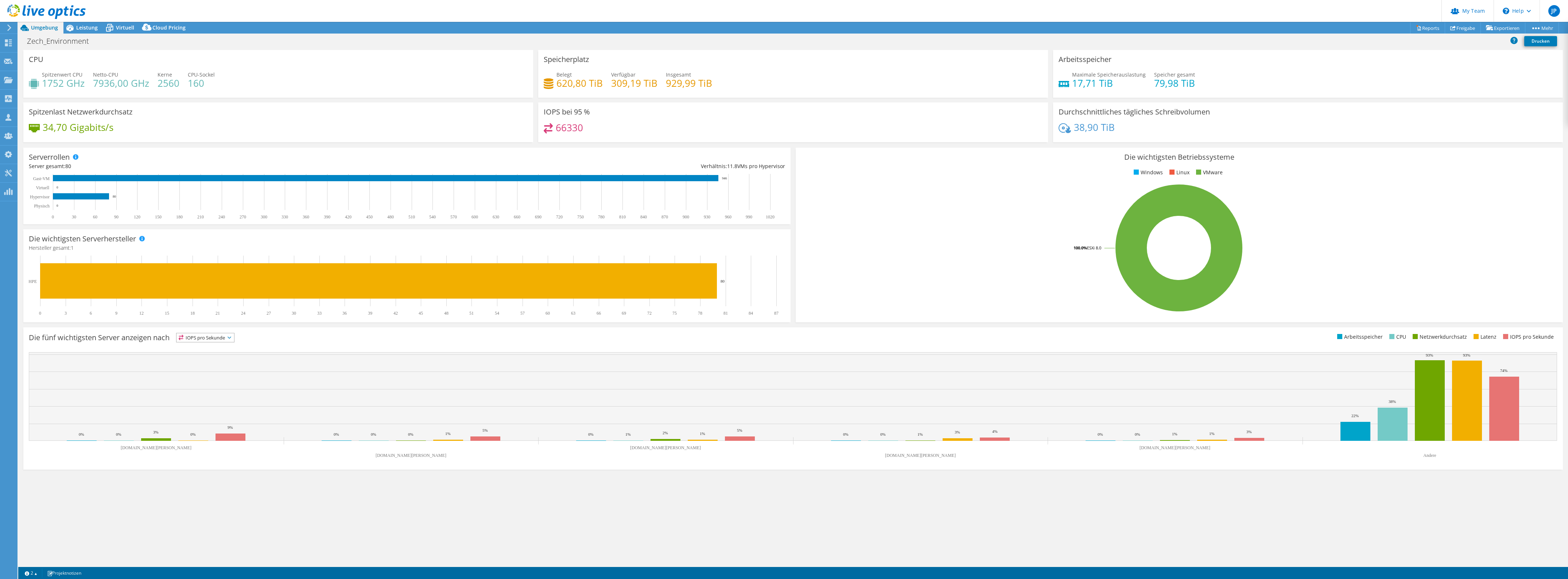
click at [386, 92] on div "Maximale Speicherauslastung 17,71 TiB [PERSON_NAME] gesamt 79,98 TiB" at bounding box center [1308, 82] width 499 height 24
click at [80, 30] on span "Leistung" at bounding box center [86, 27] width 21 height 7
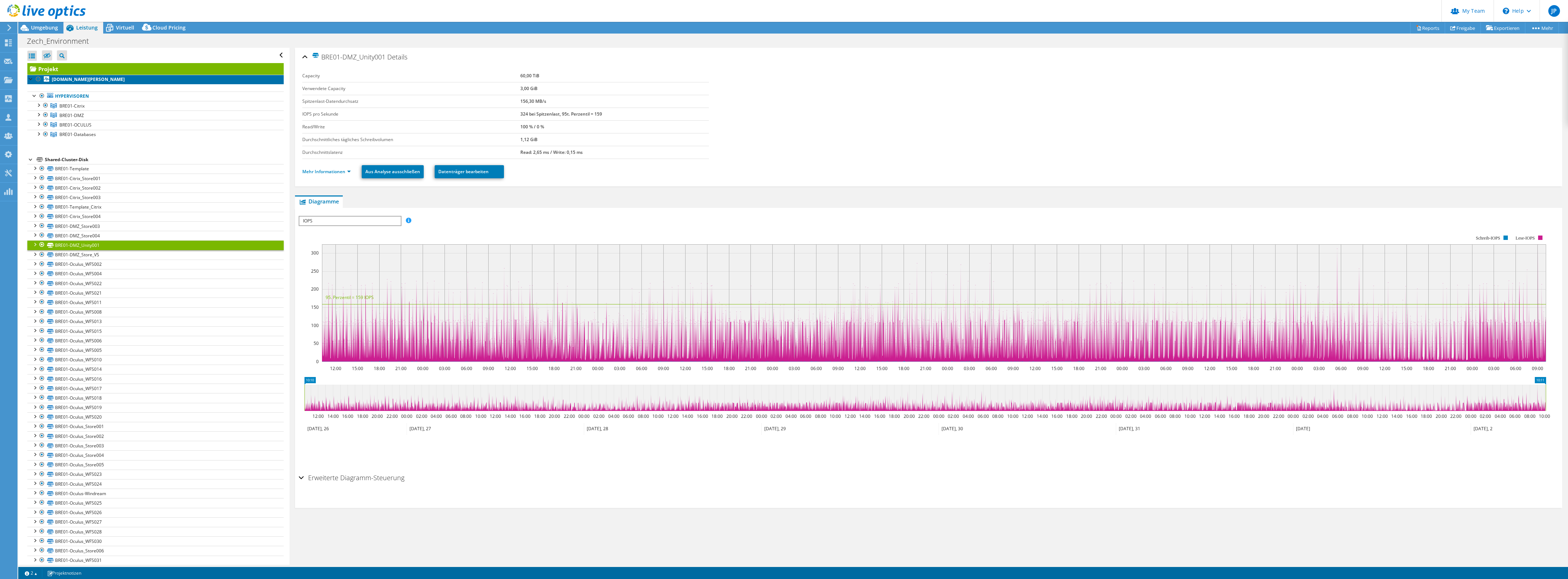
click at [102, 81] on b "[DOMAIN_NAME][PERSON_NAME]" at bounding box center [88, 79] width 73 height 6
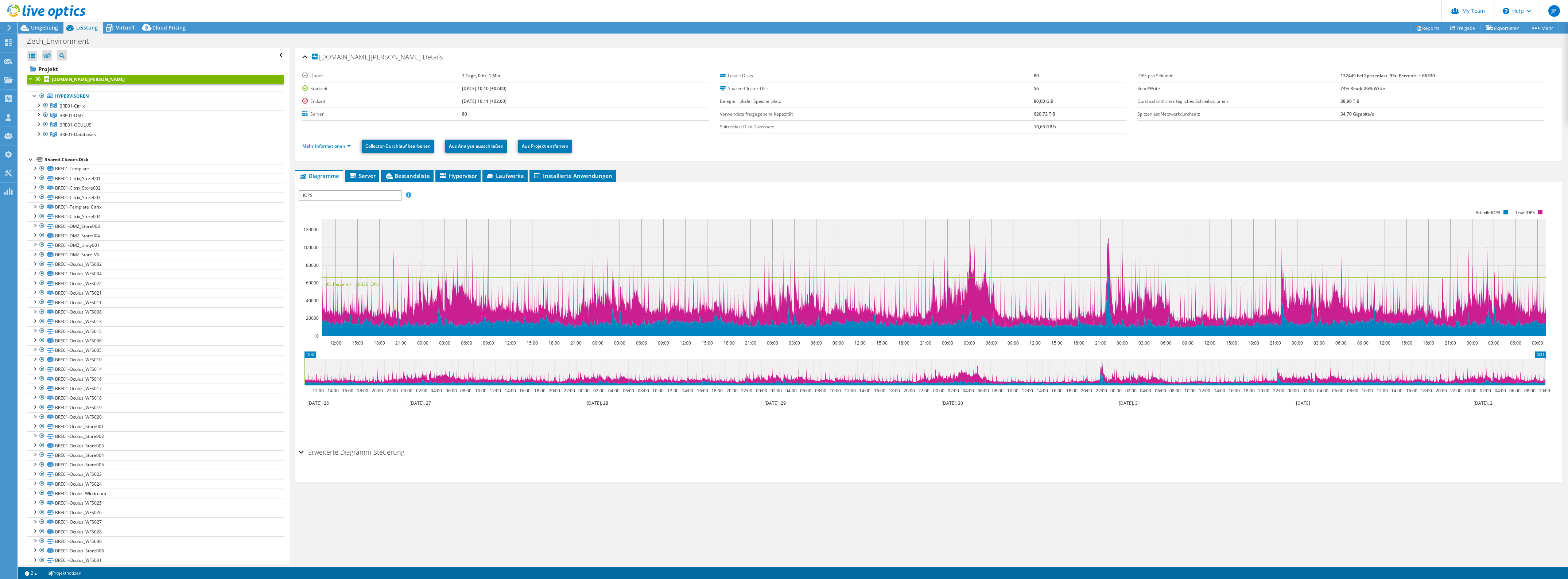
click at [368, 101] on span "IOPS" at bounding box center [350, 195] width 101 height 9
click at [386, 101] on div "IOPS pro Sekunde Disk-Durchsatz IO-Size Latenz Queue-Depth CPU-Prozentwert Arbe…" at bounding box center [929, 195] width 1260 height 10
drag, startPoint x: 351, startPoint y: 286, endPoint x: 372, endPoint y: 282, distance: 21.4
click at [372, 101] on text "95. Perzentil = 66330 IOPS" at bounding box center [352, 284] width 53 height 6
drag, startPoint x: 1335, startPoint y: 75, endPoint x: 1352, endPoint y: 75, distance: 17.0
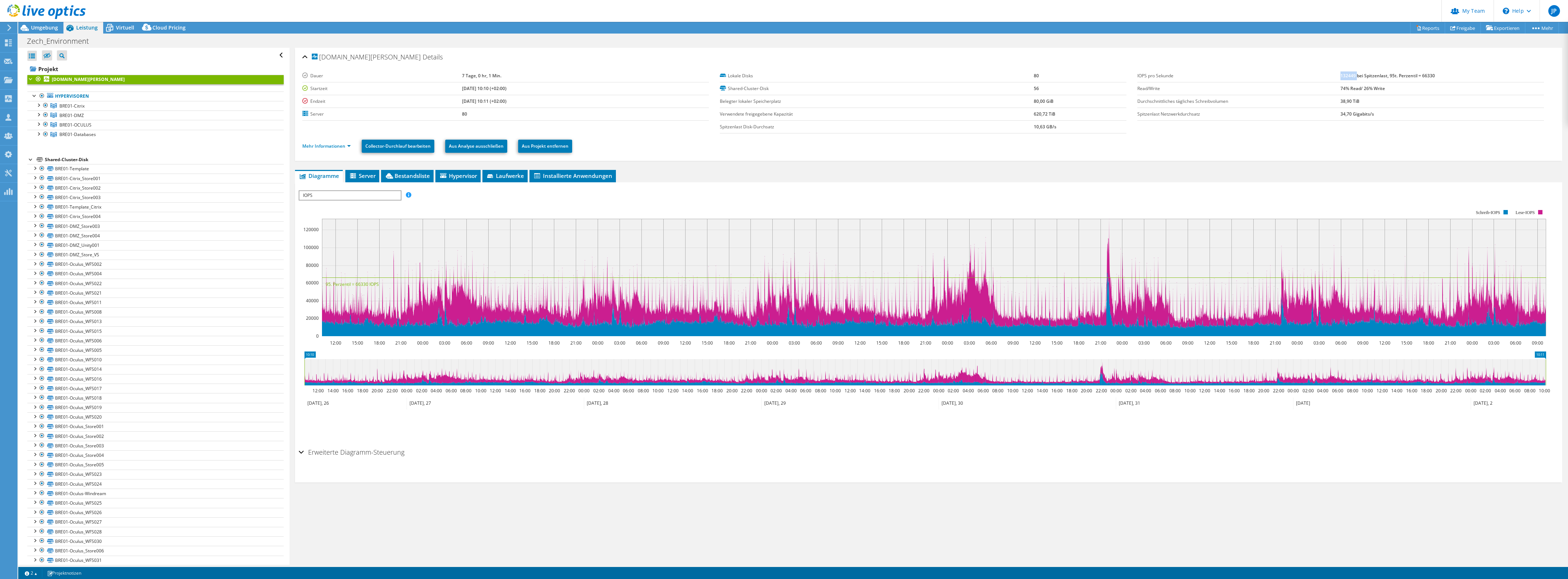
click at [386, 75] on b "132449 bei Spitzenlast, 95t. Perzentil = 66330" at bounding box center [1387, 75] width 94 height 6
click at [386, 101] on rect at bounding box center [934, 277] width 1224 height 118
click at [386, 93] on td "74% Read/ 26% Write" at bounding box center [1442, 88] width 203 height 13
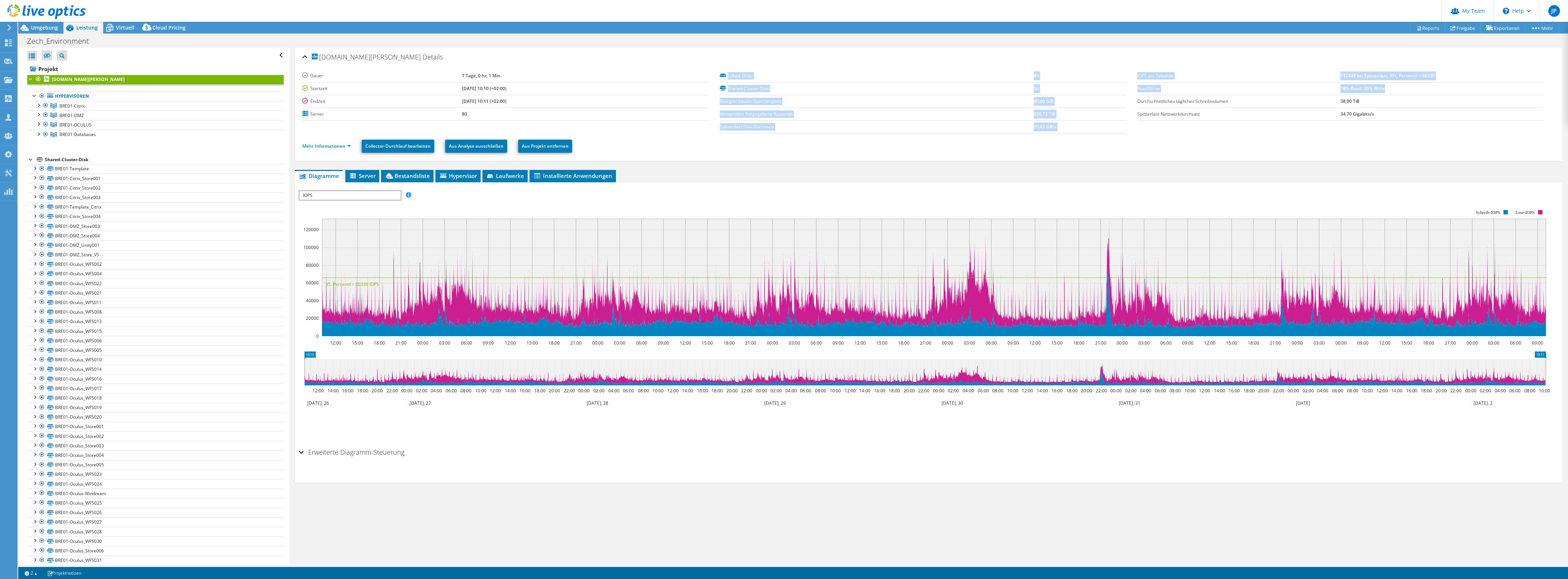
drag, startPoint x: 1132, startPoint y: 87, endPoint x: 1398, endPoint y: 91, distance: 266.0
click at [386, 91] on section "[PERSON_NAME] 7 Tage, 0 hr, 1 Min. Startzeit [DATE] 10:10 (+02:00) Endzeit [DAT…" at bounding box center [929, 101] width 1253 height 64
click at [386, 91] on td "74% Read/ 26% Write" at bounding box center [1442, 88] width 203 height 13
click at [104, 101] on link "BRE01-Citrix" at bounding box center [155, 106] width 256 height 10
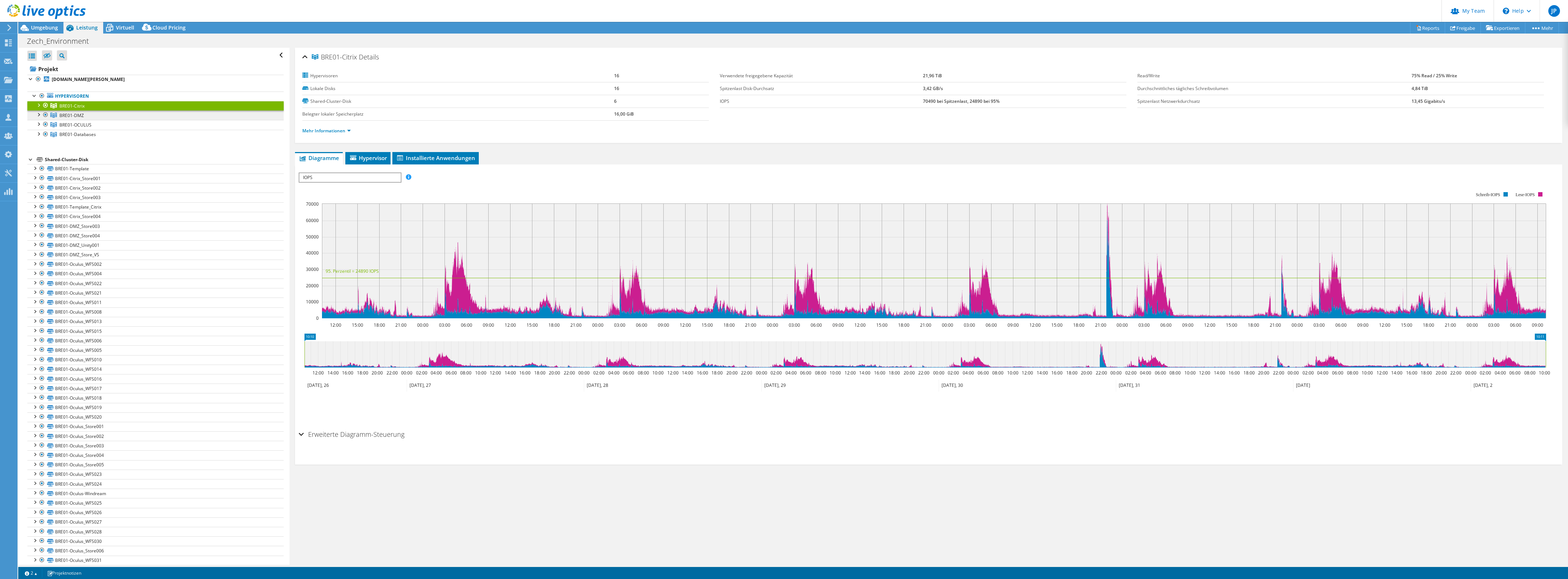
click at [91, 101] on link "BRE01-DMZ" at bounding box center [155, 116] width 256 height 10
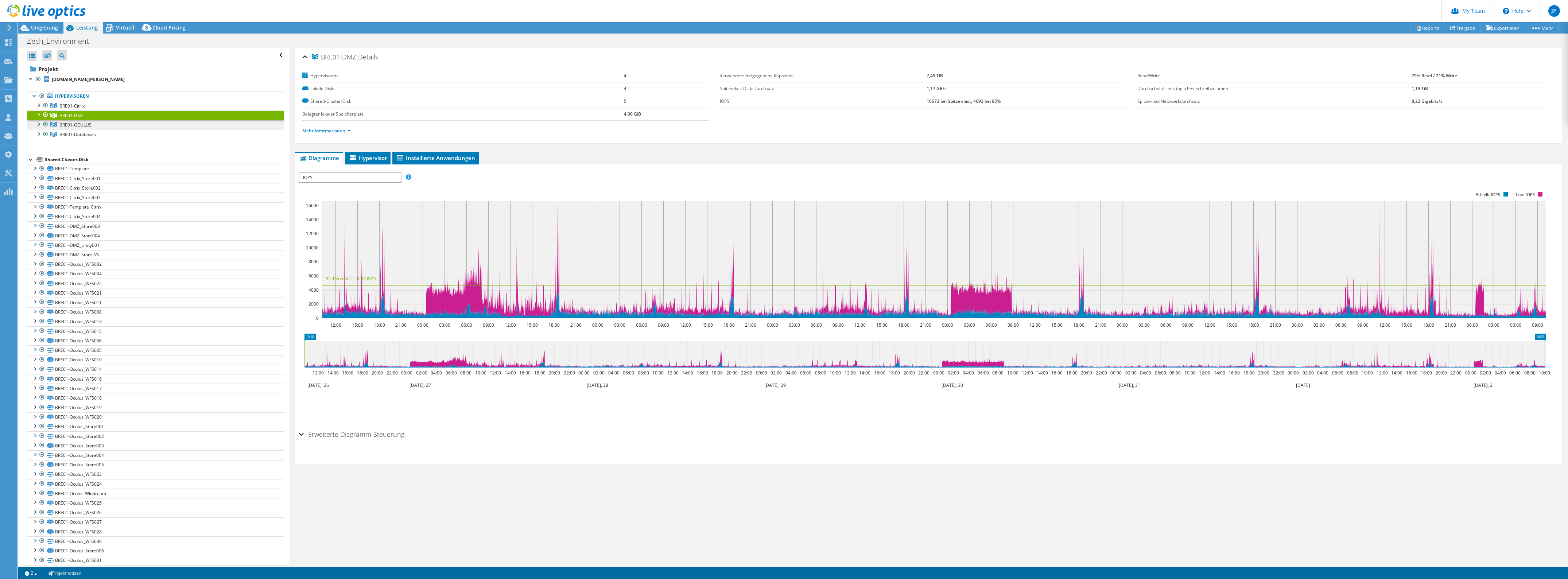
click at [89, 101] on link "BRE01-OCULUS" at bounding box center [155, 125] width 256 height 10
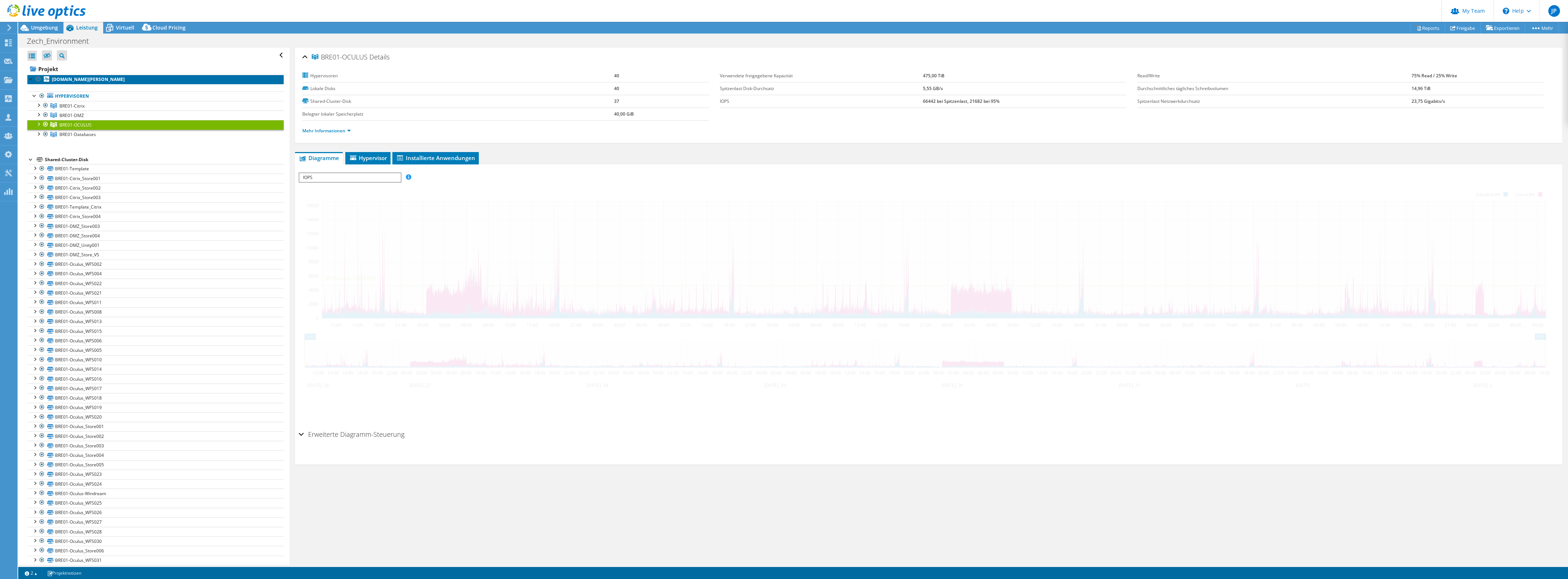
click at [110, 80] on b "[DOMAIN_NAME][PERSON_NAME]" at bounding box center [88, 79] width 73 height 6
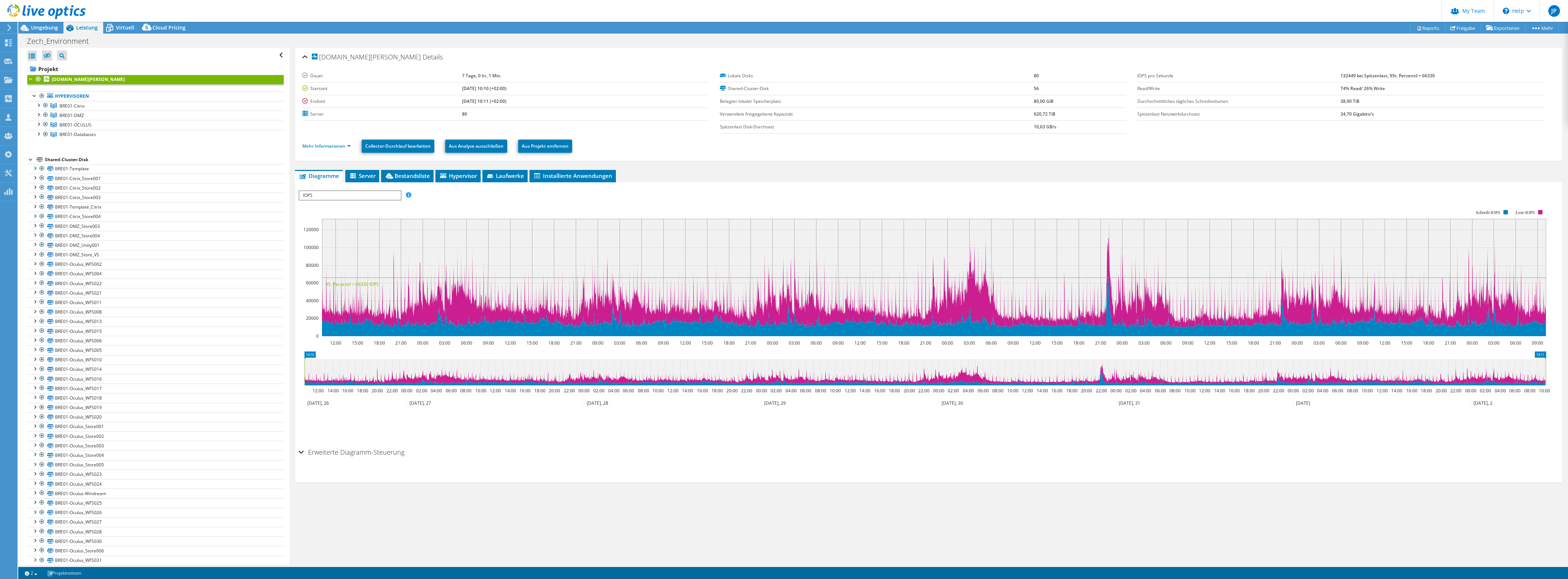
click at [357, 101] on span "IOPS" at bounding box center [350, 195] width 101 height 9
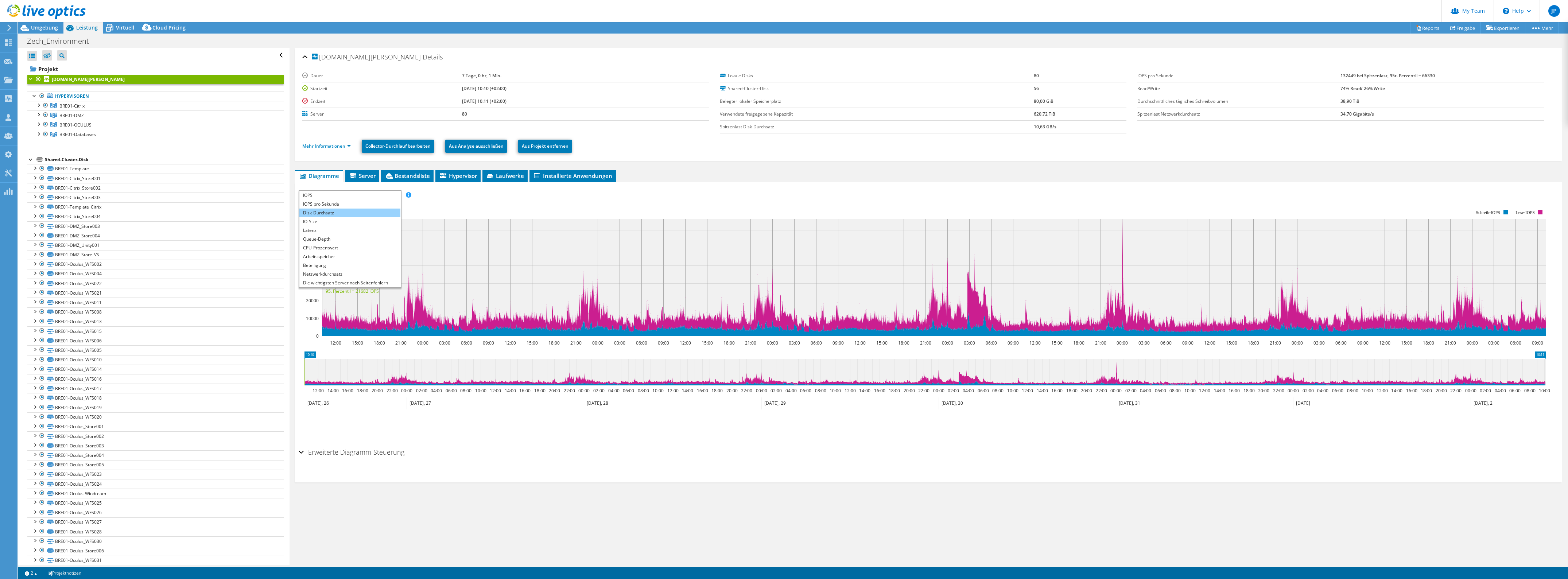
click at [347, 101] on li "Disk-Durchsatz" at bounding box center [350, 213] width 101 height 9
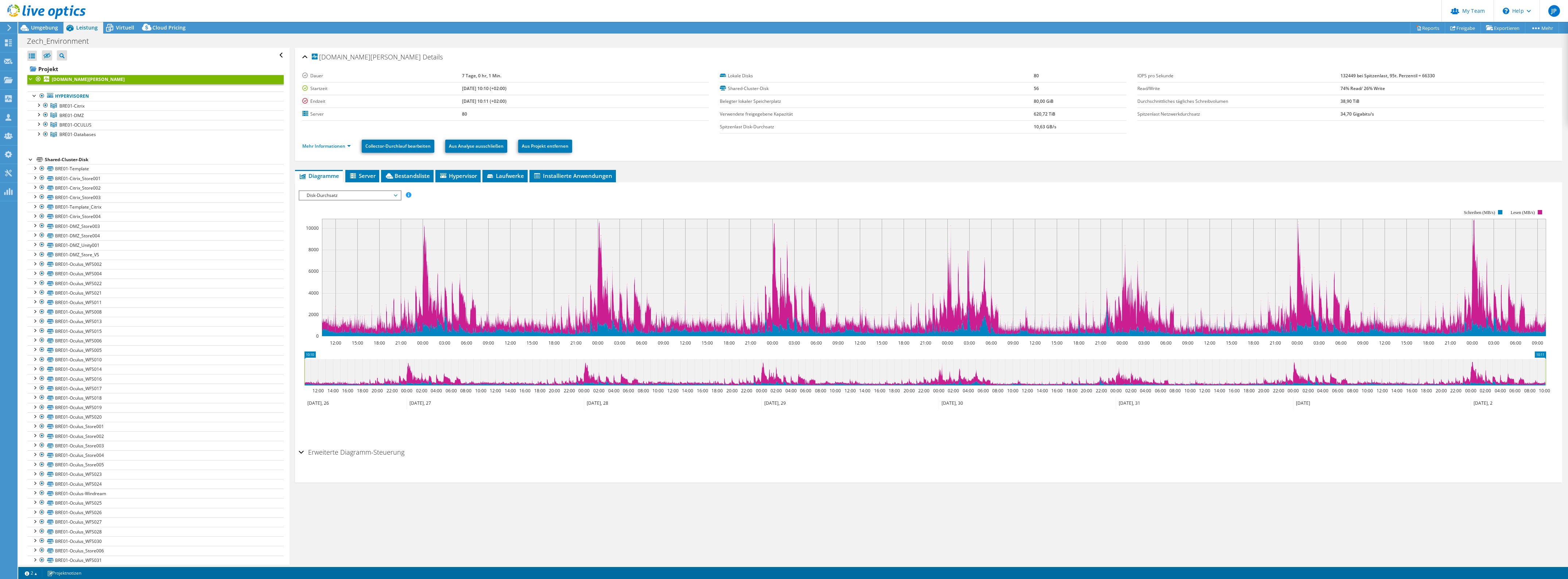
click at [348, 101] on span "Disk-Durchsatz" at bounding box center [350, 195] width 94 height 9
click at [342, 101] on li "CPU-Prozentwert" at bounding box center [350, 248] width 101 height 9
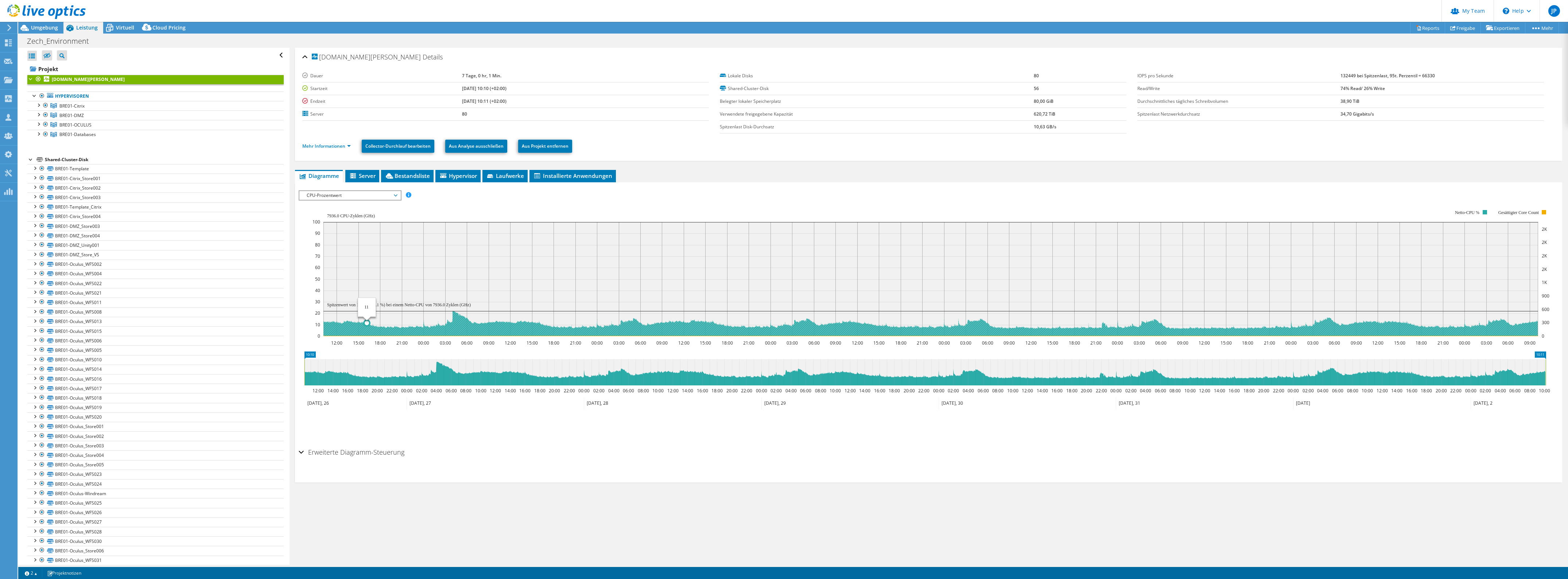
select select "USD"
click at [100, 107] on link "BRE01-Citrix" at bounding box center [155, 106] width 256 height 10
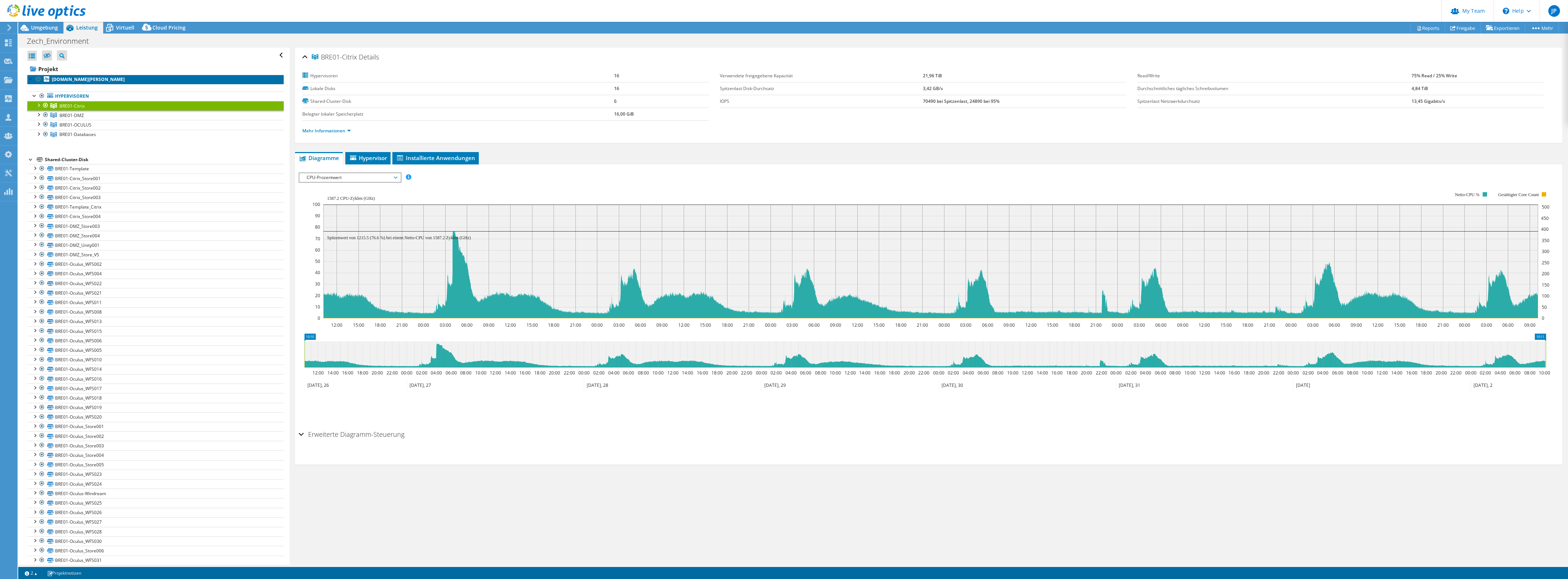
click at [81, 82] on b "[DOMAIN_NAME][PERSON_NAME]" at bounding box center [88, 79] width 73 height 6
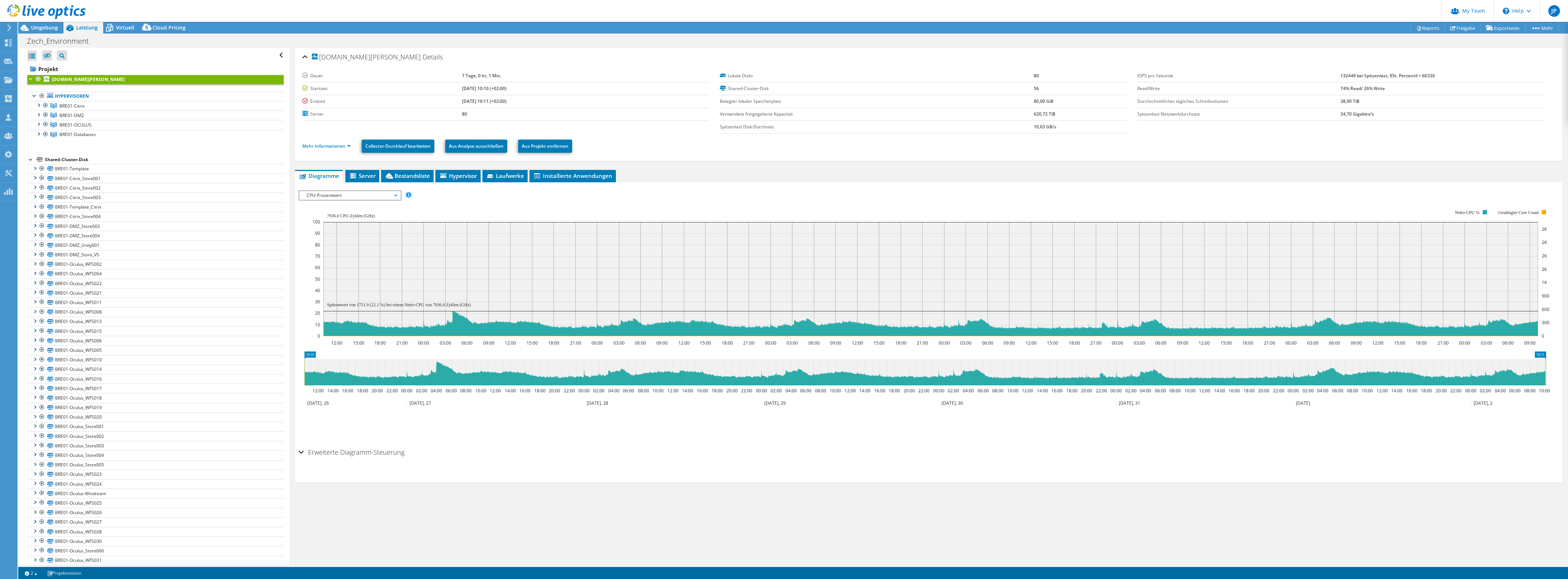
click at [374, 197] on span "CPU-Prozentwert" at bounding box center [350, 195] width 94 height 9
click at [355, 258] on li "Arbeitsspeicher" at bounding box center [350, 257] width 101 height 9
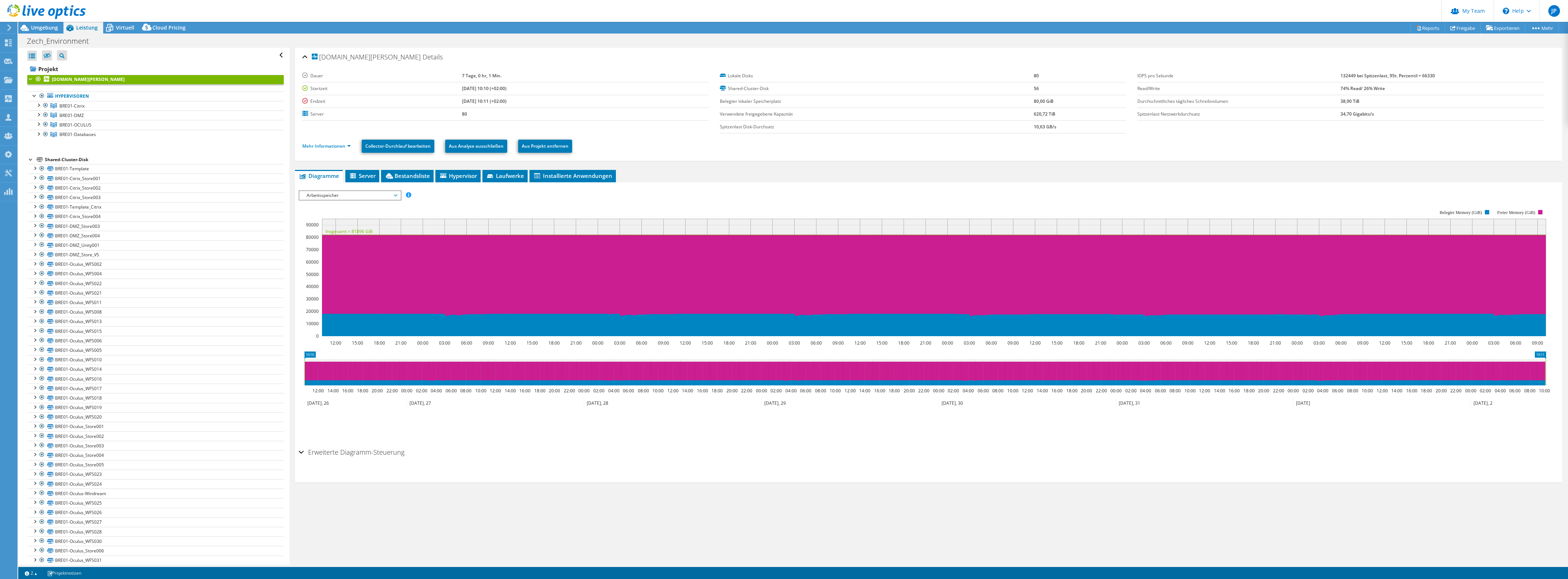
click at [357, 196] on span "Arbeitsspeicher" at bounding box center [350, 195] width 94 height 9
click at [340, 229] on li "Latenz" at bounding box center [350, 230] width 101 height 9
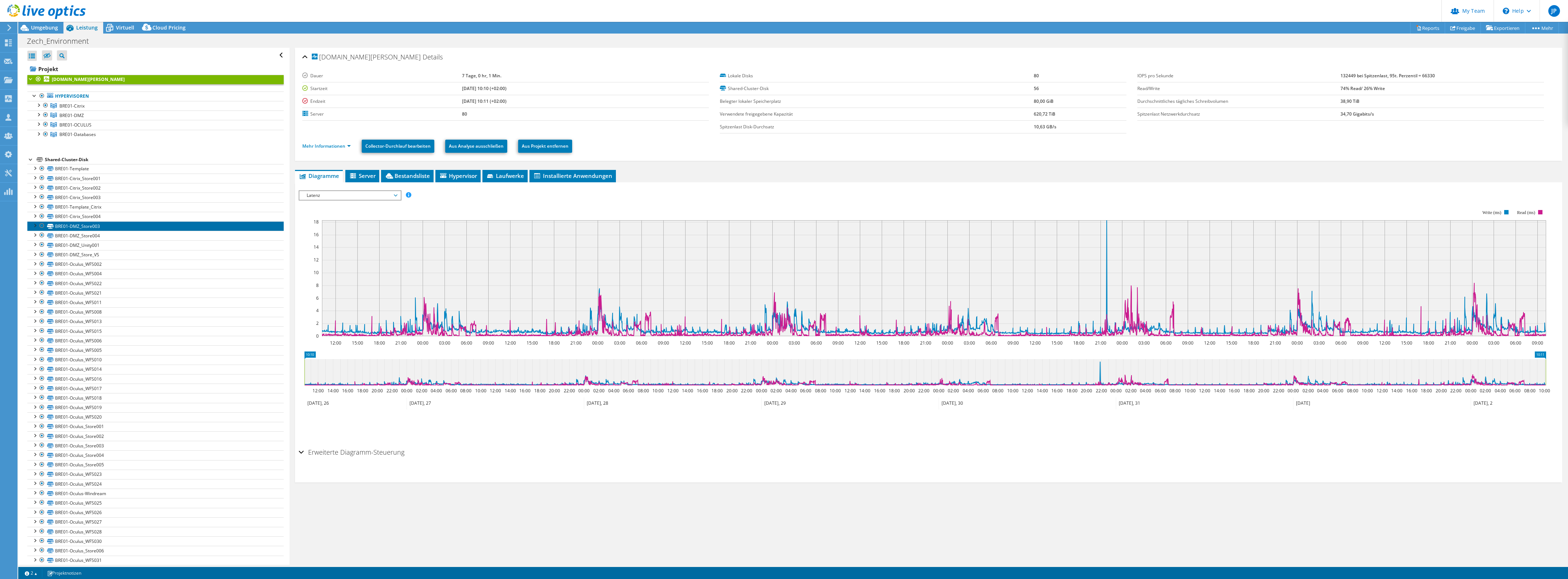
click at [97, 227] on link "BRE01-DMZ_Store003" at bounding box center [155, 226] width 256 height 10
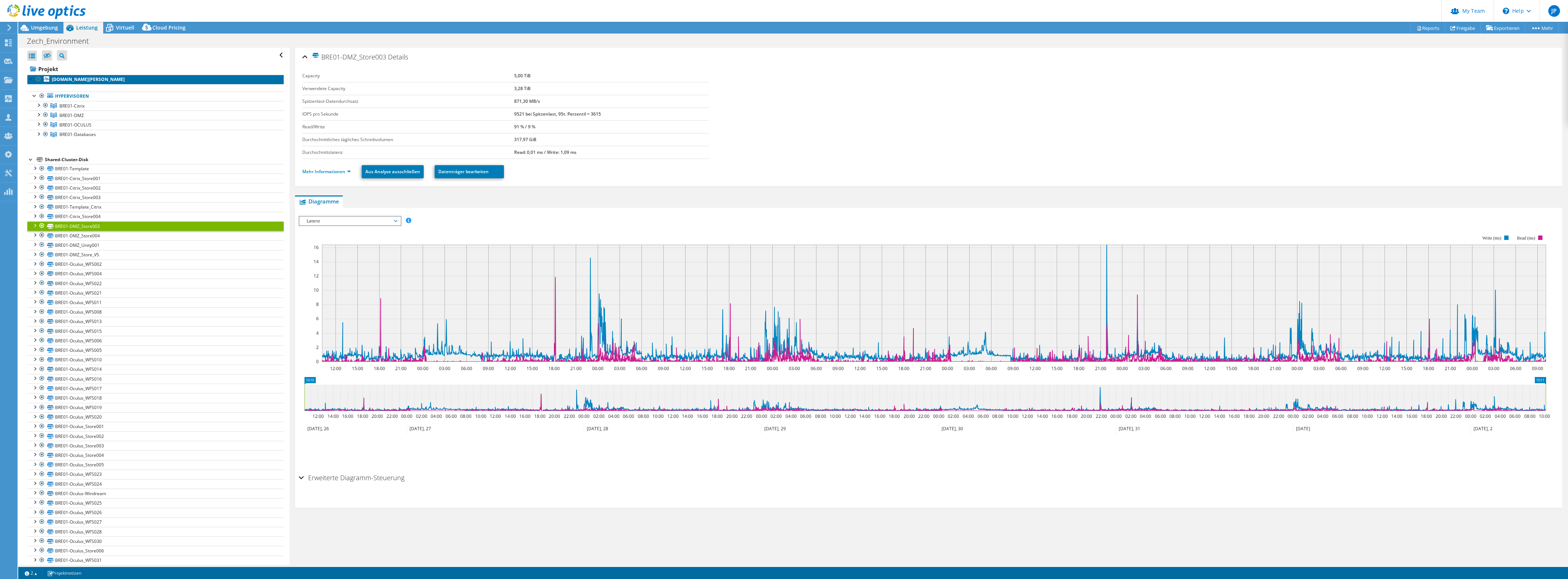
click at [121, 75] on link "[DOMAIN_NAME][PERSON_NAME]" at bounding box center [155, 80] width 256 height 10
click at [119, 80] on b "[DOMAIN_NAME][PERSON_NAME]" at bounding box center [88, 79] width 73 height 6
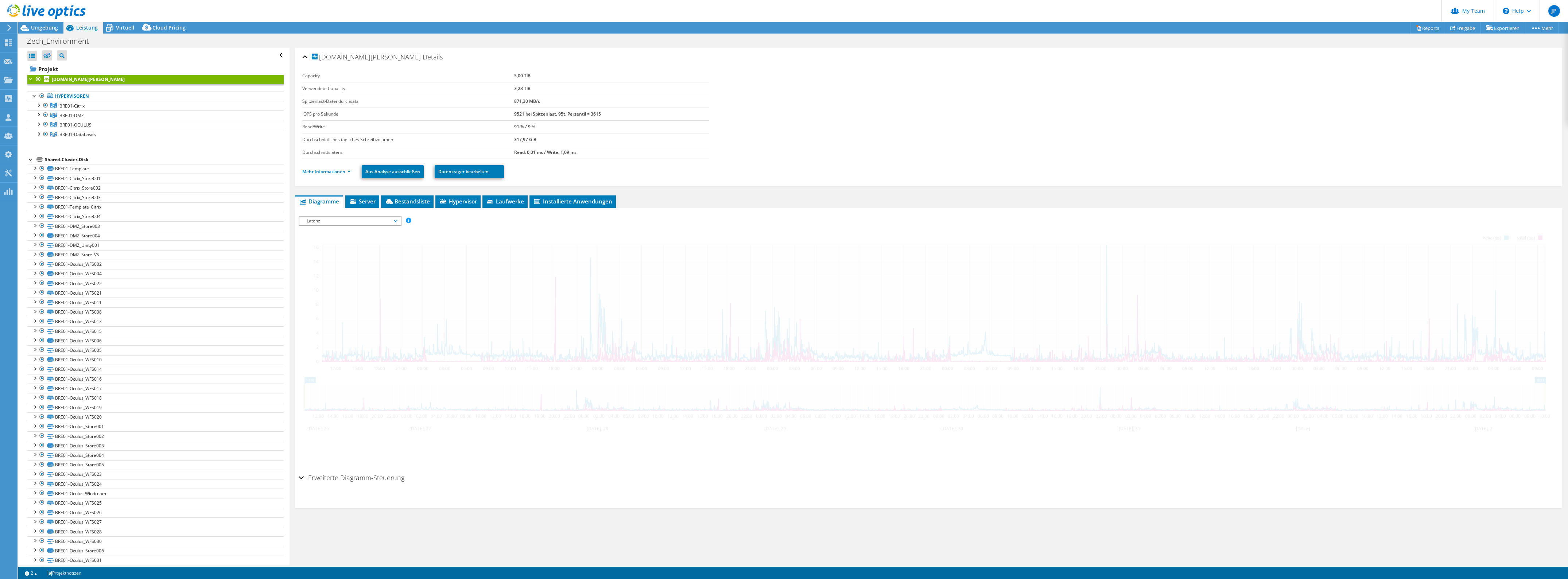
click at [125, 79] on link "[DOMAIN_NAME][PERSON_NAME]" at bounding box center [155, 80] width 256 height 10
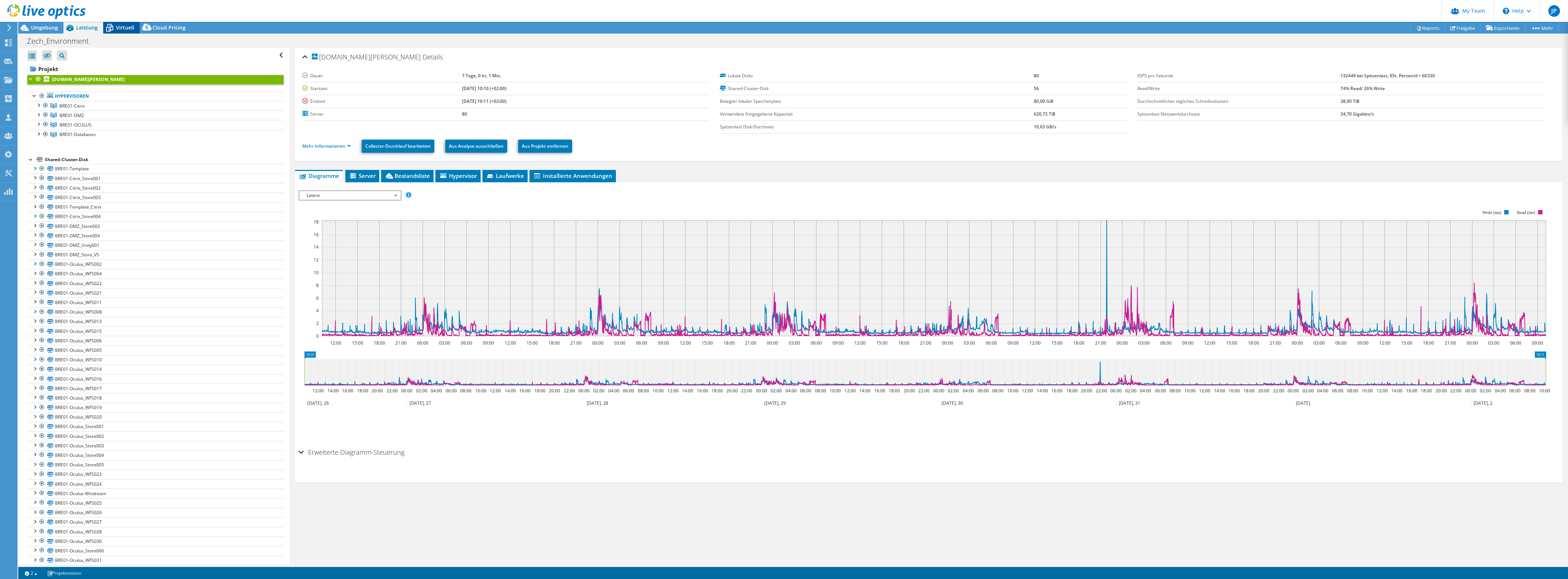
click at [127, 28] on span "Virtuell" at bounding box center [125, 27] width 18 height 7
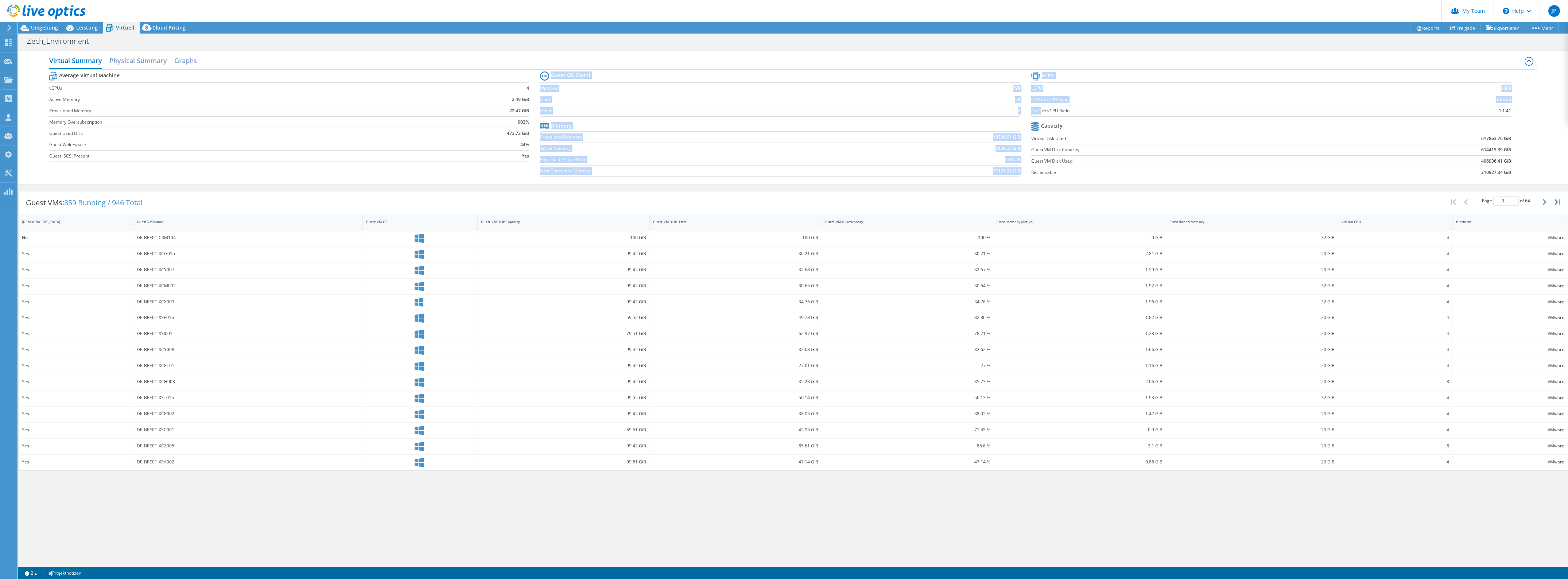
drag, startPoint x: 1027, startPoint y: 111, endPoint x: 1041, endPoint y: 110, distance: 14.0
click at [1041, 110] on div "Average Virtual Machine vCPUs 4 Active Memory 2.49 GiB Provisioned Memory 22.47…" at bounding box center [793, 125] width 1488 height 113
drag, startPoint x: 1046, startPoint y: 108, endPoint x: 1086, endPoint y: 109, distance: 40.0
click at [1055, 108] on label "Core to vCPU Ratio" at bounding box center [1208, 111] width 354 height 7
click at [1198, 111] on label "Core to vCPU Ratio" at bounding box center [1208, 111] width 354 height 7
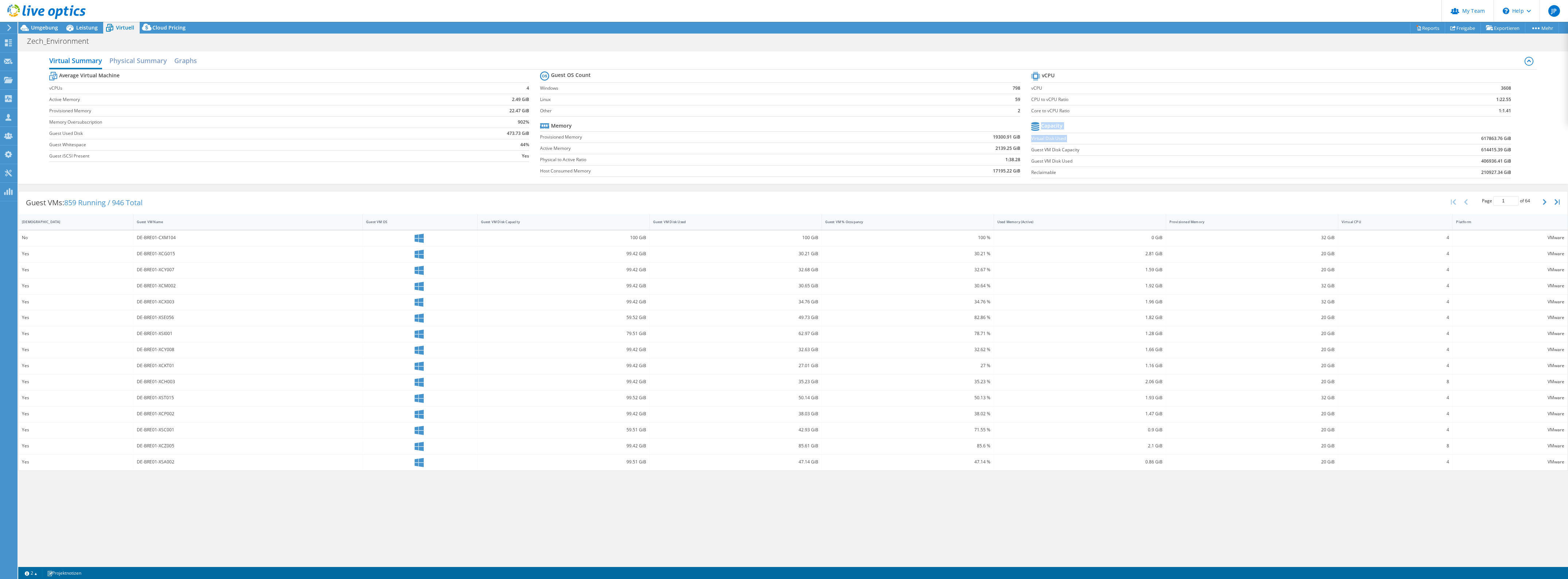
drag, startPoint x: 1481, startPoint y: 138, endPoint x: 1512, endPoint y: 165, distance: 41.1
click at [1512, 165] on section "vCPU vCPU 3608 CPU to vCPU Ratio 1:22.55 Core to vCPU Ratio 1:1.41 Capacity Vir…" at bounding box center [1276, 126] width 491 height 112
click at [196, 62] on h2 "Graphs" at bounding box center [185, 61] width 23 height 16
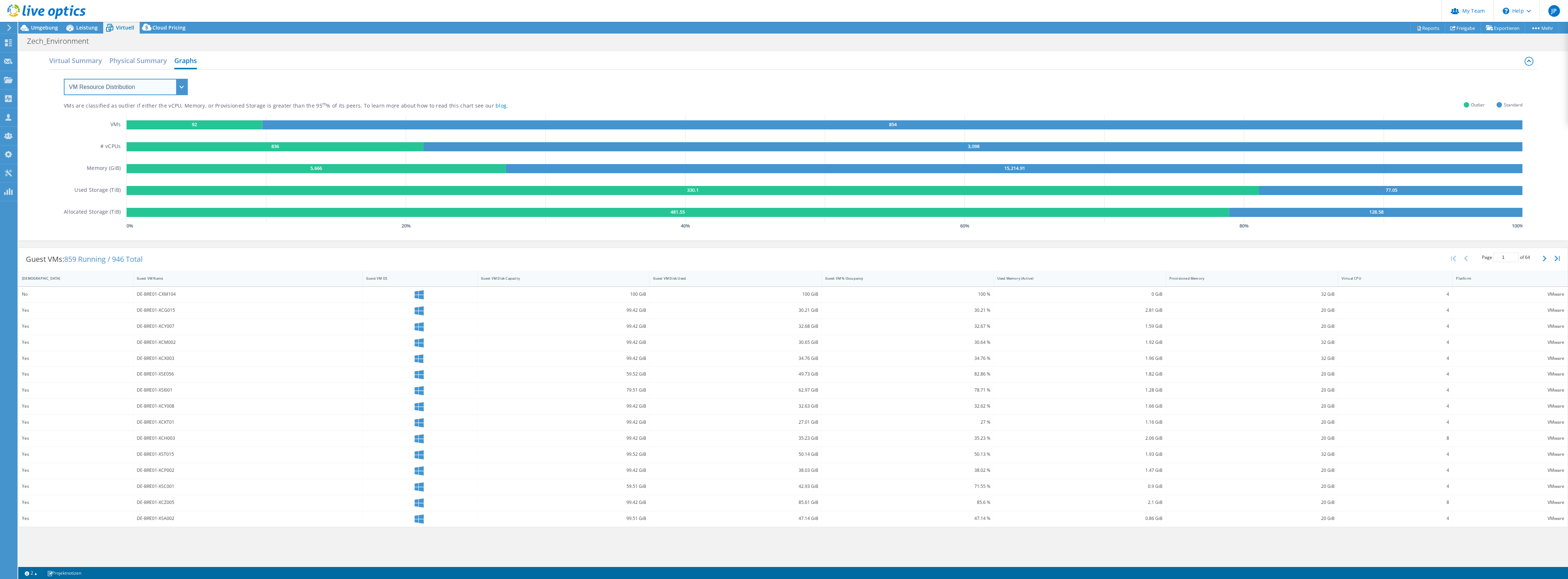
click at [177, 89] on select "VM Resource Distribution Provisioning Contrast Over Provisioning" at bounding box center [126, 86] width 124 height 16
select select "Over Provisioning"
click at [64, 79] on select "VM Resource Distribution Provisioning Contrast Over Provisioning" at bounding box center [126, 86] width 124 height 16
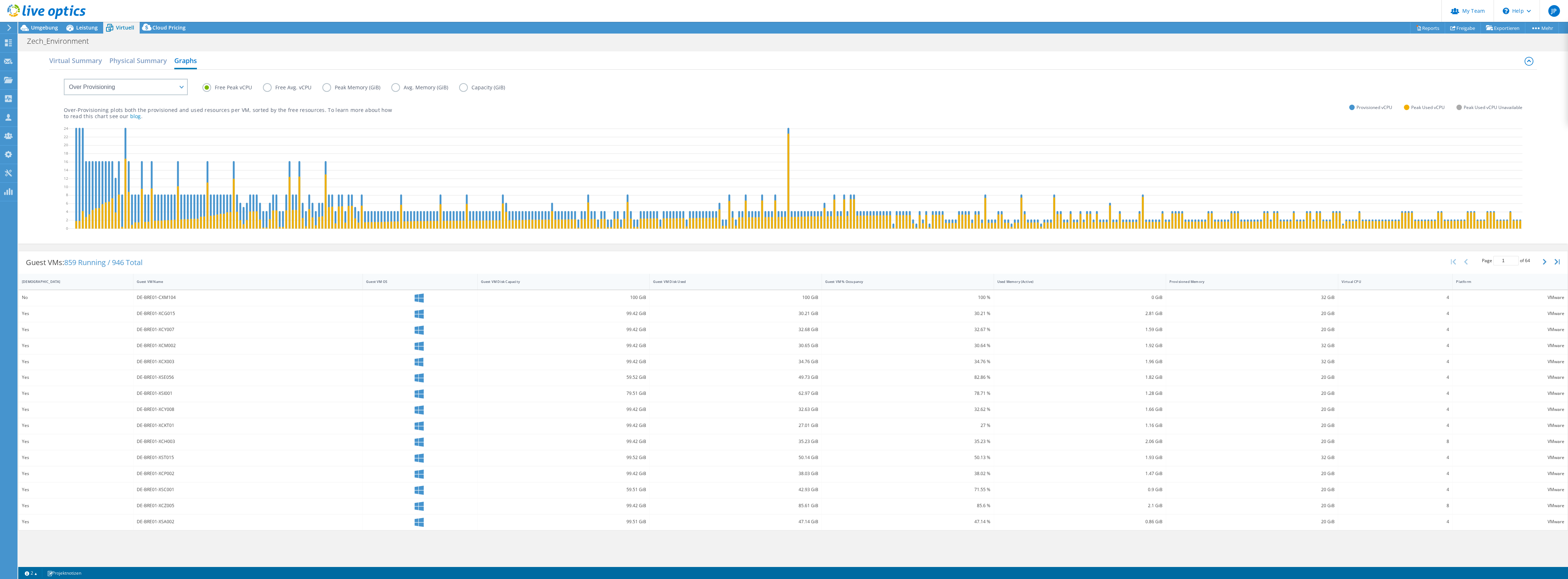
select select "Over Provisioning"
select select "USD"
click at [223, 88] on label "Free Peak vCPU" at bounding box center [232, 88] width 60 height 9
click at [0, 0] on input "Free Peak vCPU" at bounding box center [0, 0] width 0 height 0
click at [365, 90] on label "Peak Memory (GiB)" at bounding box center [357, 88] width 69 height 9
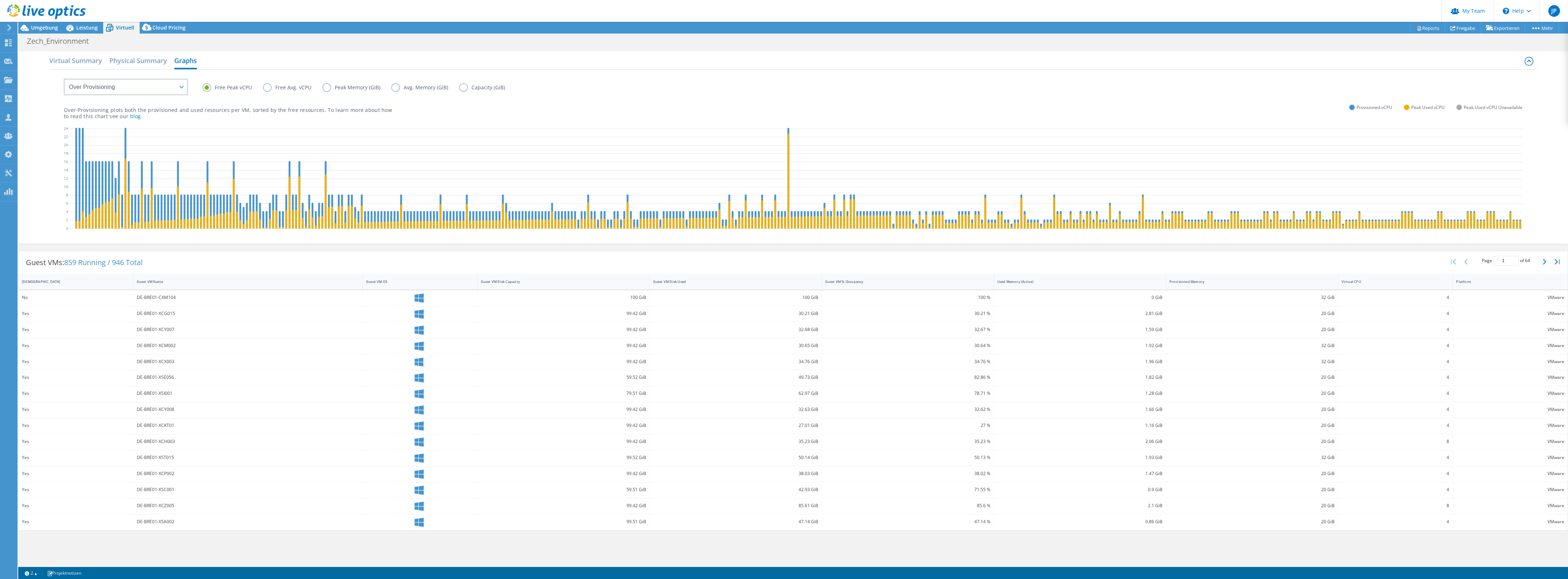
click at [0, 0] on input "Peak Memory (GiB)" at bounding box center [0, 0] width 0 height 0
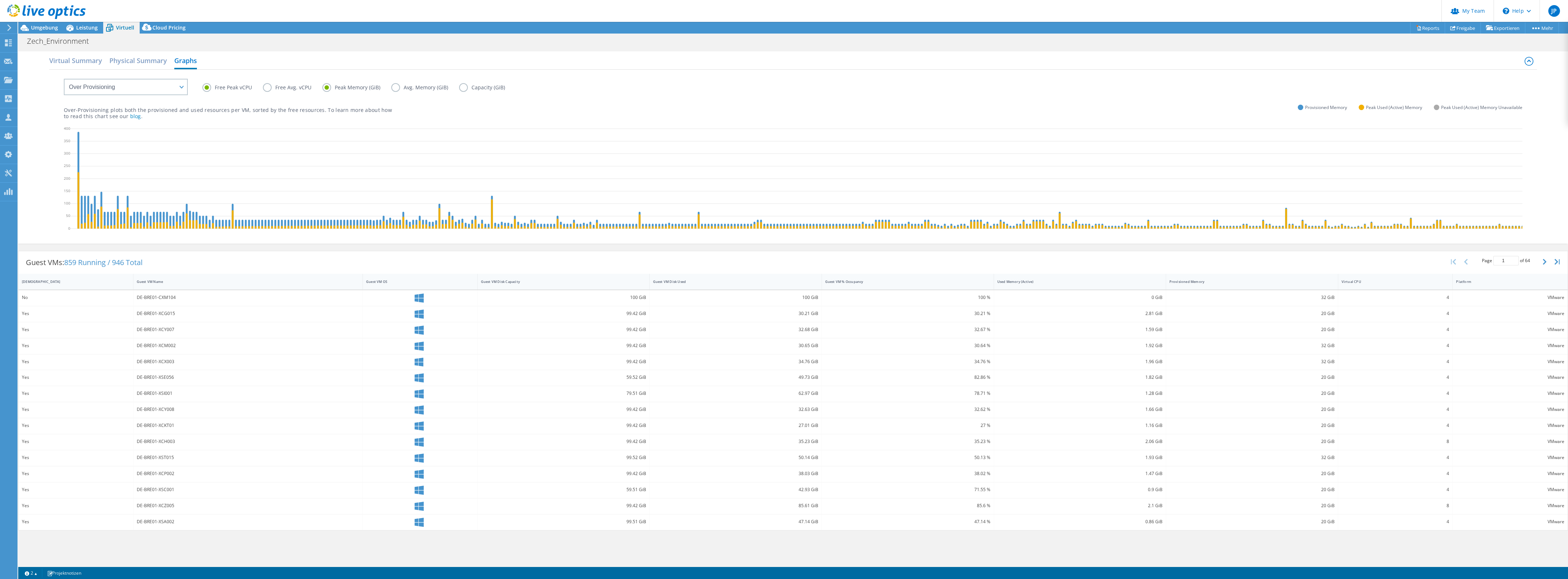
click at [240, 88] on label "Free Peak vCPU" at bounding box center [232, 88] width 60 height 9
click at [0, 0] on input "Free Peak vCPU" at bounding box center [0, 0] width 0 height 0
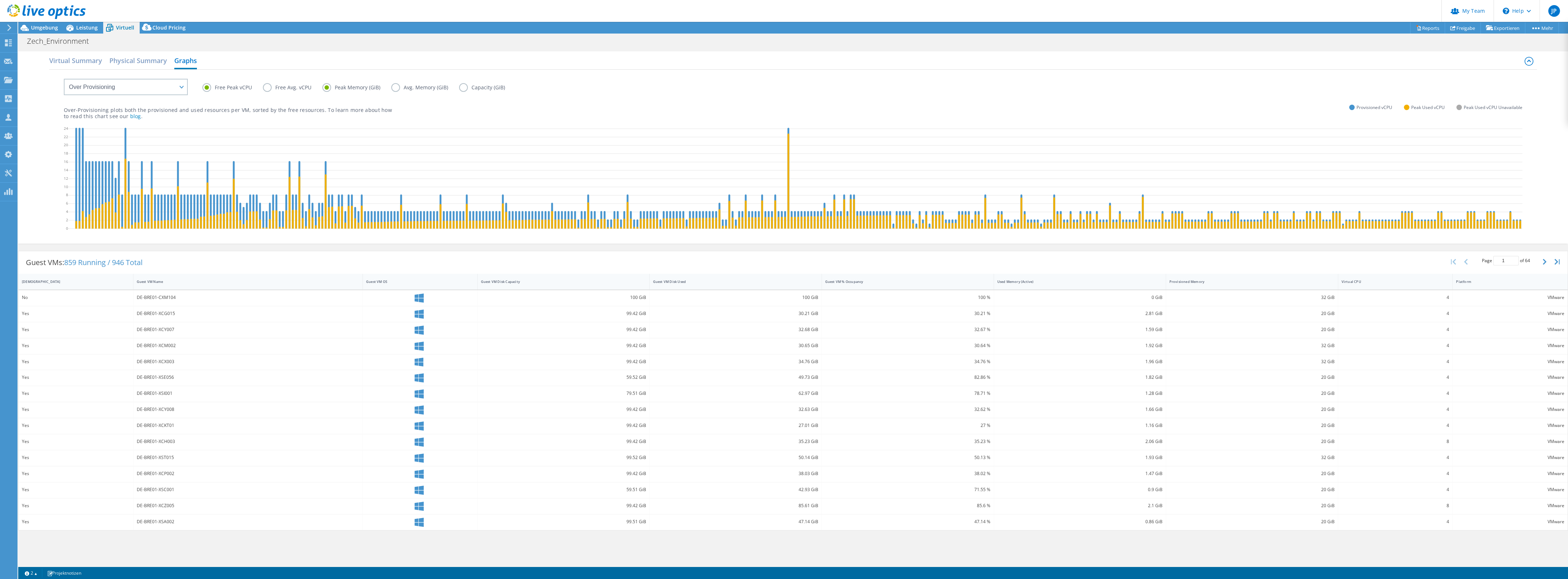
click at [345, 91] on label "Peak Memory (GiB)" at bounding box center [357, 88] width 69 height 9
click at [0, 0] on input "Peak Memory (GiB)" at bounding box center [0, 0] width 0 height 0
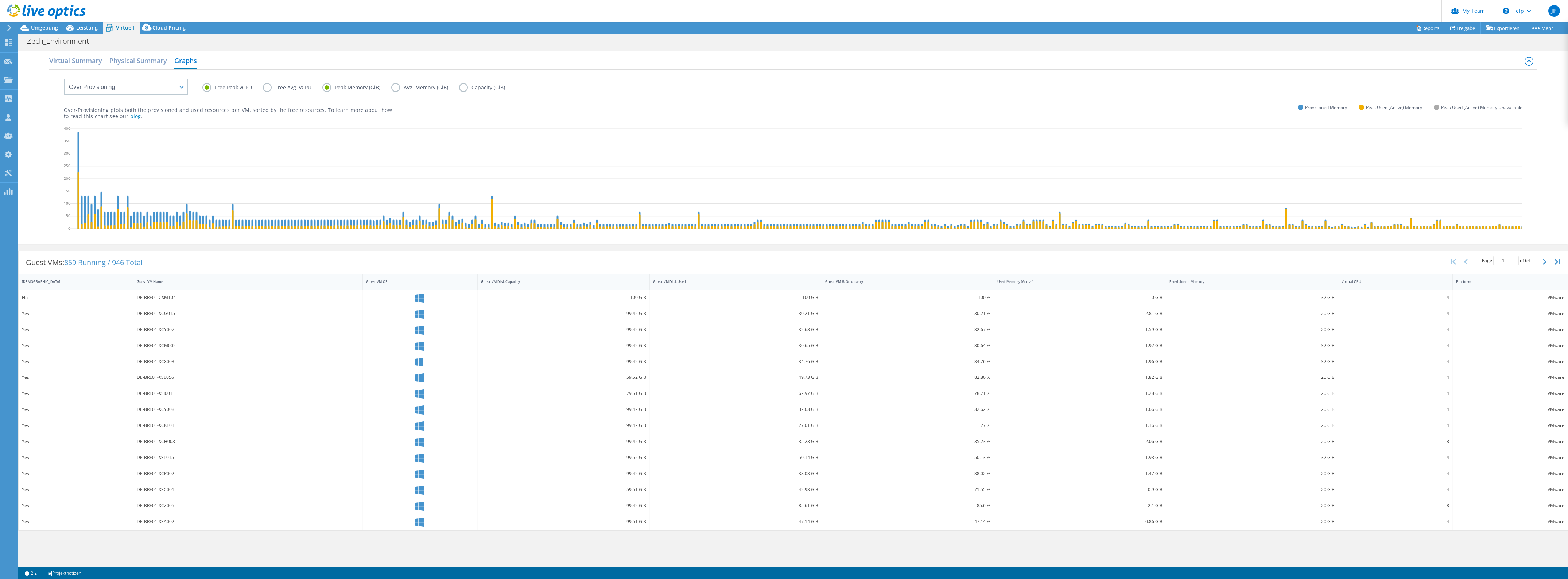
click at [233, 86] on label "Free Peak vCPU" at bounding box center [232, 88] width 60 height 9
click at [0, 0] on input "Free Peak vCPU" at bounding box center [0, 0] width 0 height 0
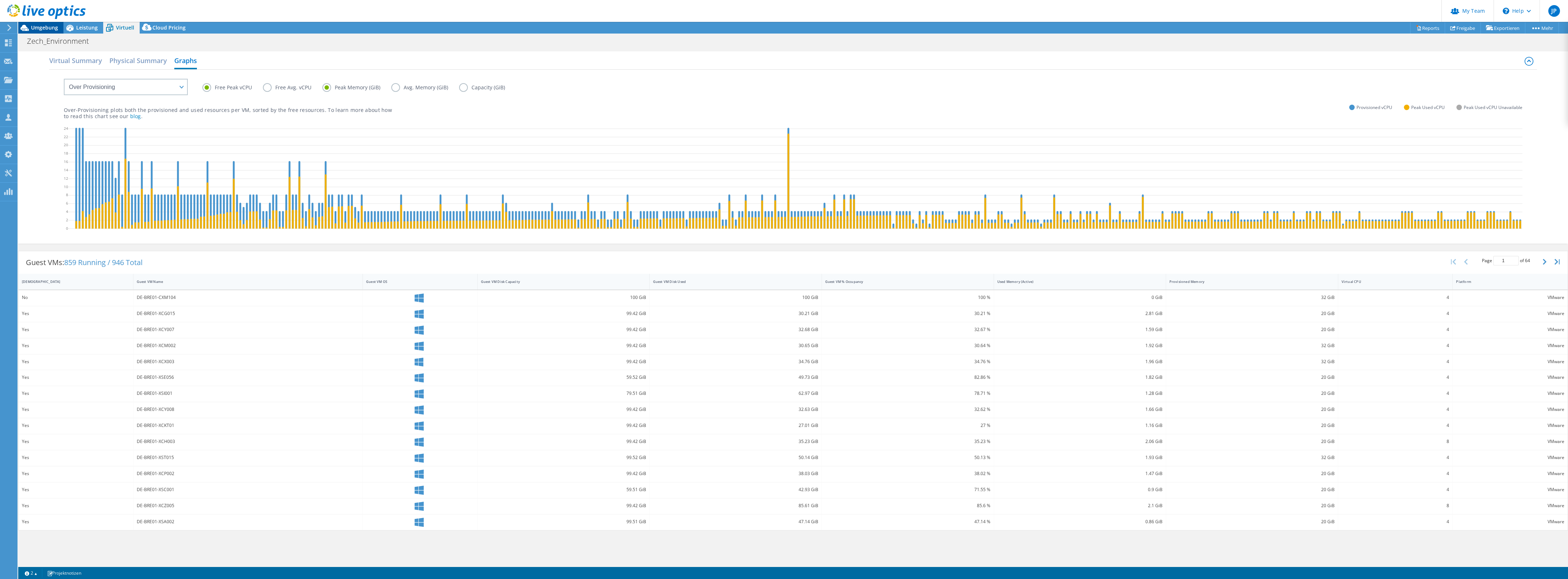
drag, startPoint x: 84, startPoint y: 27, endPoint x: 42, endPoint y: 30, distance: 42.1
click at [84, 27] on span "Leistung" at bounding box center [86, 27] width 21 height 7
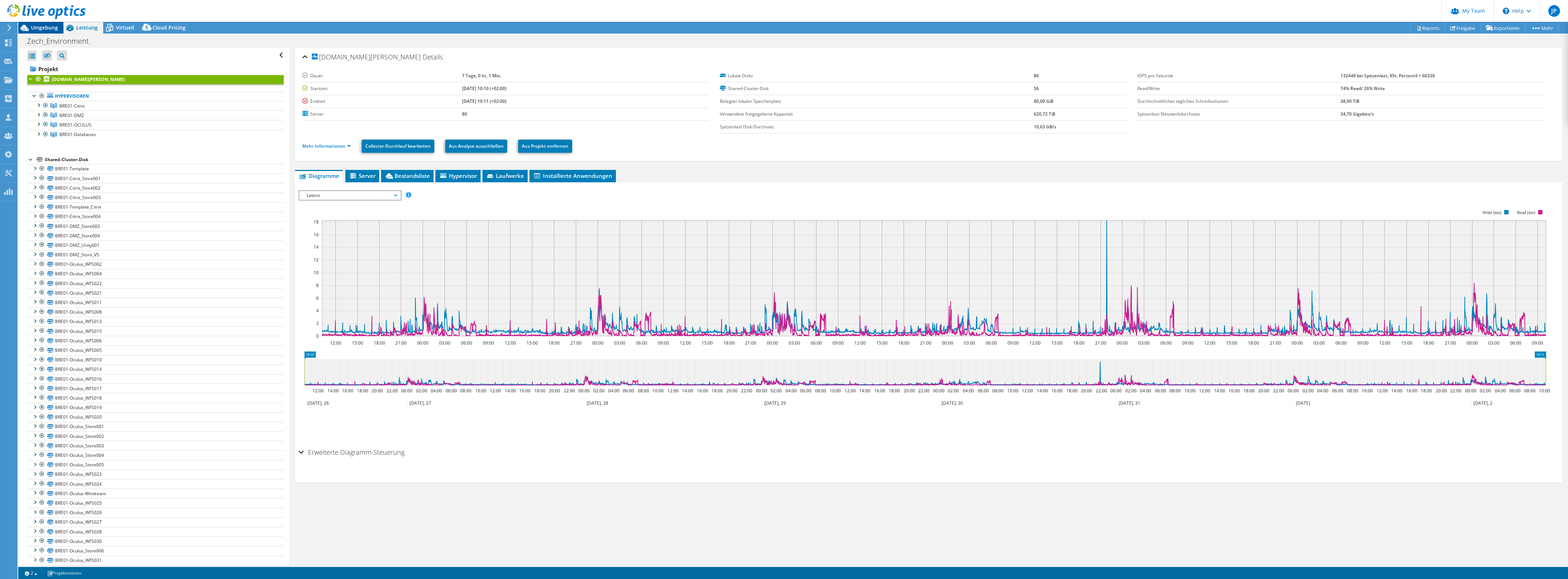
click at [46, 30] on span "Umgebung" at bounding box center [44, 27] width 27 height 7
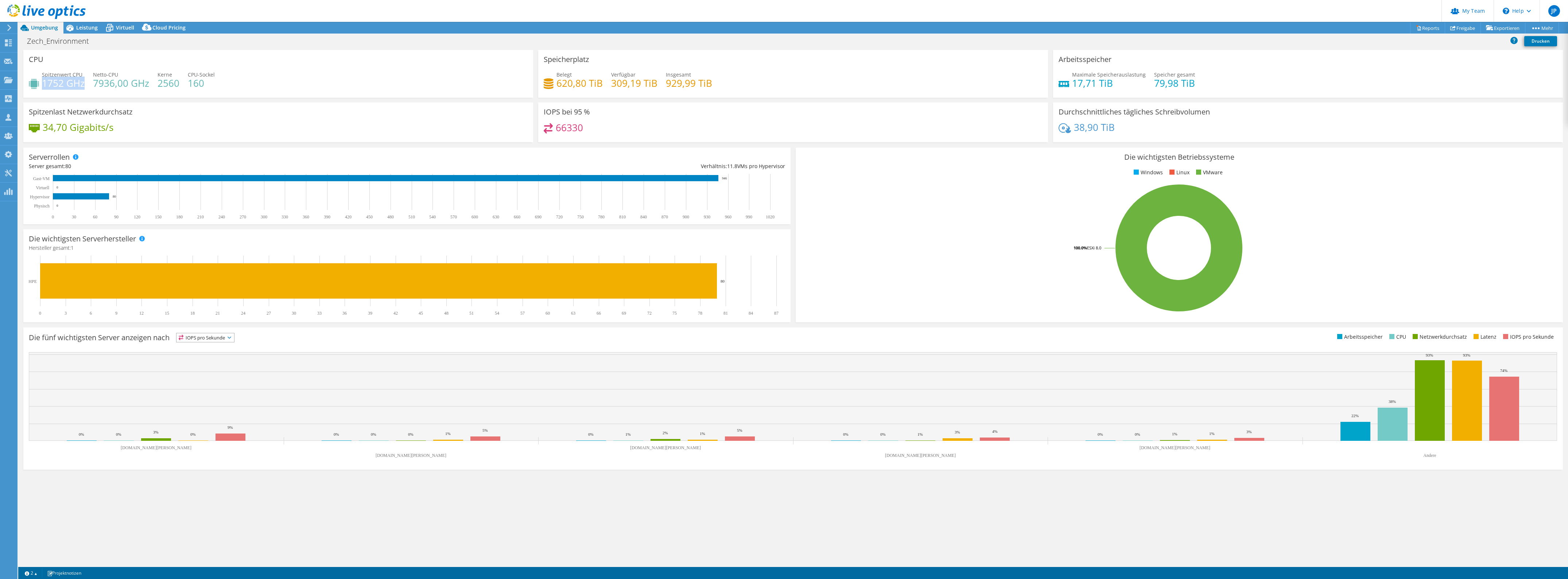
drag, startPoint x: 42, startPoint y: 85, endPoint x: 82, endPoint y: 86, distance: 40.0
click at [82, 86] on h4 "1752 GHz" at bounding box center [63, 83] width 43 height 8
click at [82, 29] on span "Leistung" at bounding box center [86, 27] width 21 height 7
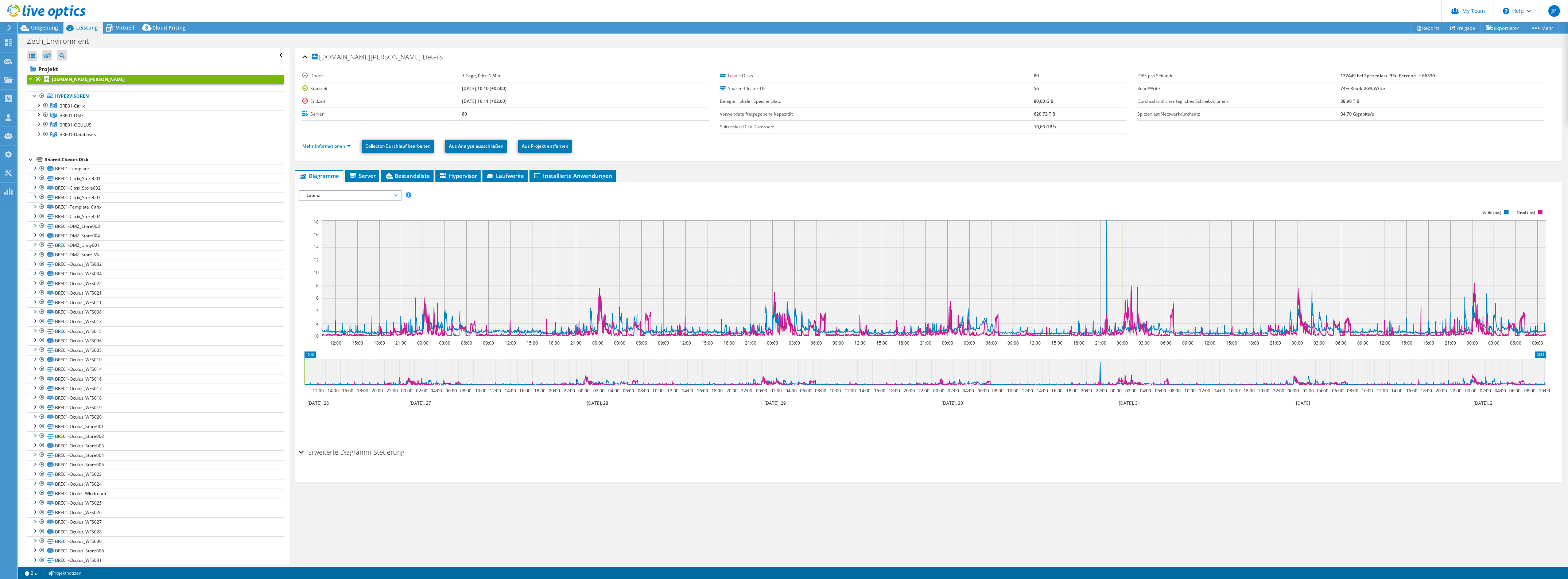
click at [322, 198] on span "Latenz" at bounding box center [350, 195] width 94 height 9
click at [323, 248] on li "CPU-Prozentwert" at bounding box center [350, 248] width 101 height 9
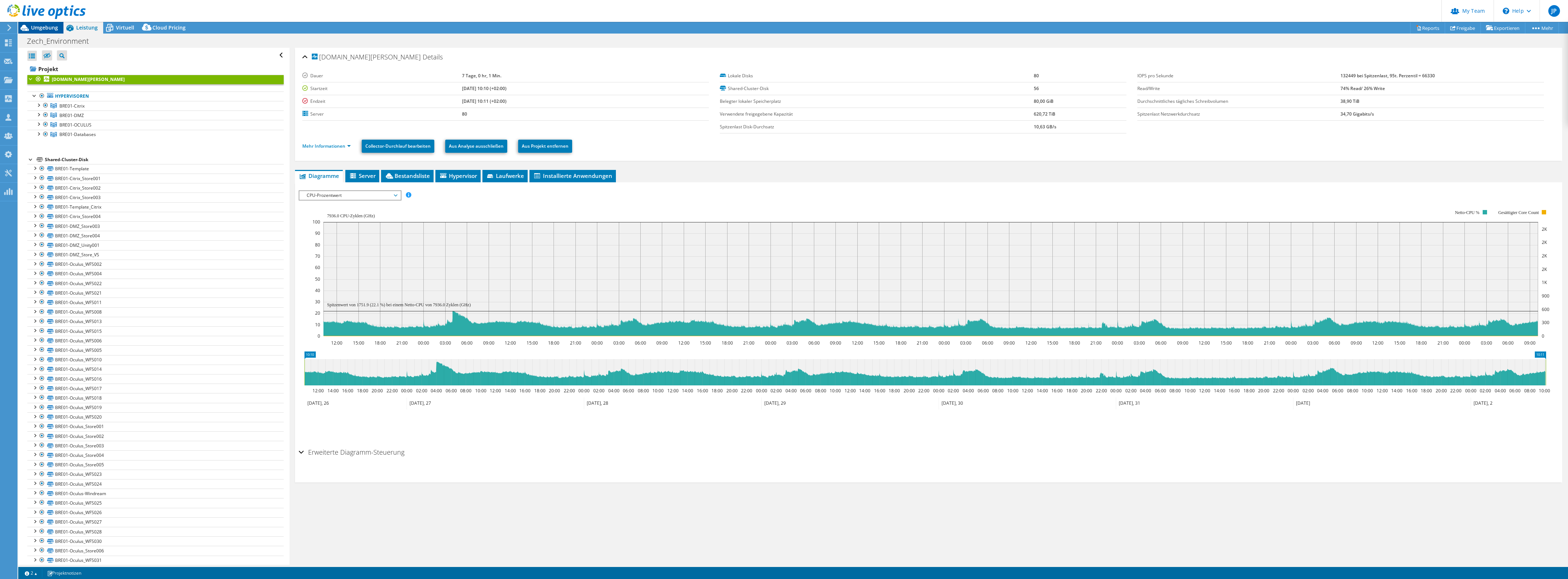
click at [43, 27] on span "Umgebung" at bounding box center [44, 27] width 27 height 7
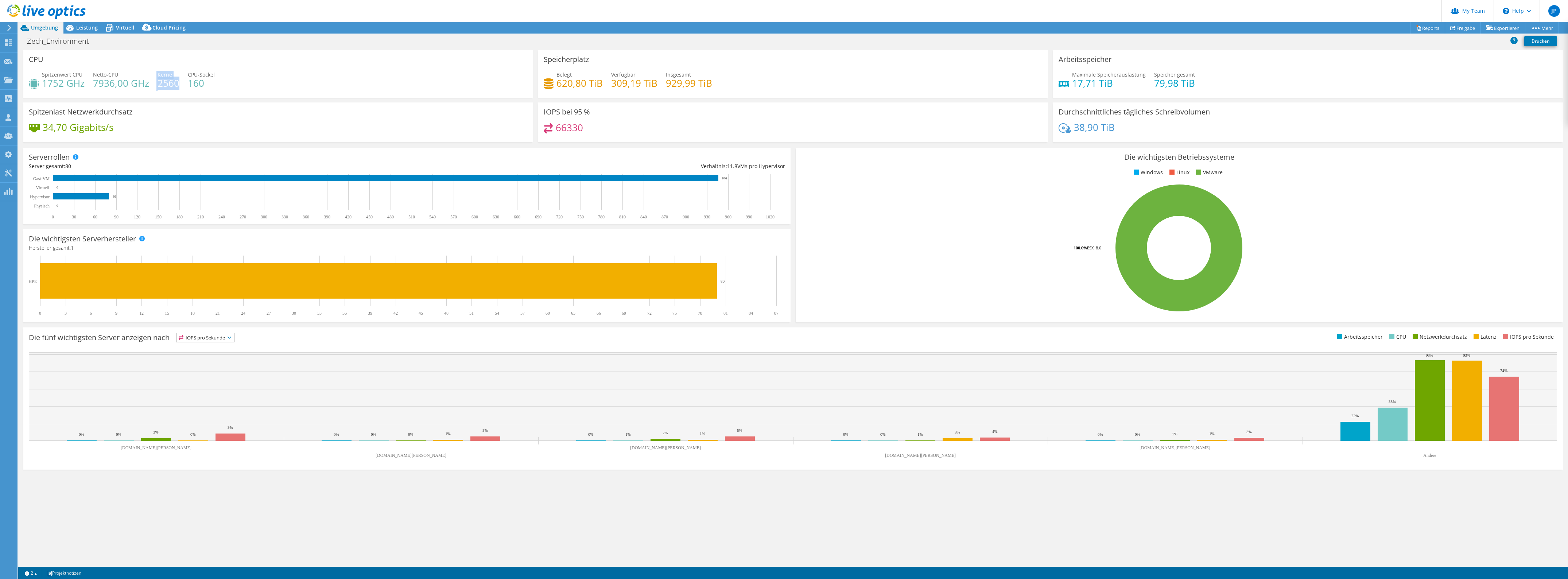
drag, startPoint x: 153, startPoint y: 85, endPoint x: 179, endPoint y: 84, distance: 26.0
click at [179, 84] on div "Spitzenwert CPU 1752 GHz Netto-CPU 7936,00 GHz Kerne 2560 CPU-Sockel 160" at bounding box center [278, 82] width 499 height 24
click at [122, 28] on span "Virtuell" at bounding box center [125, 27] width 18 height 7
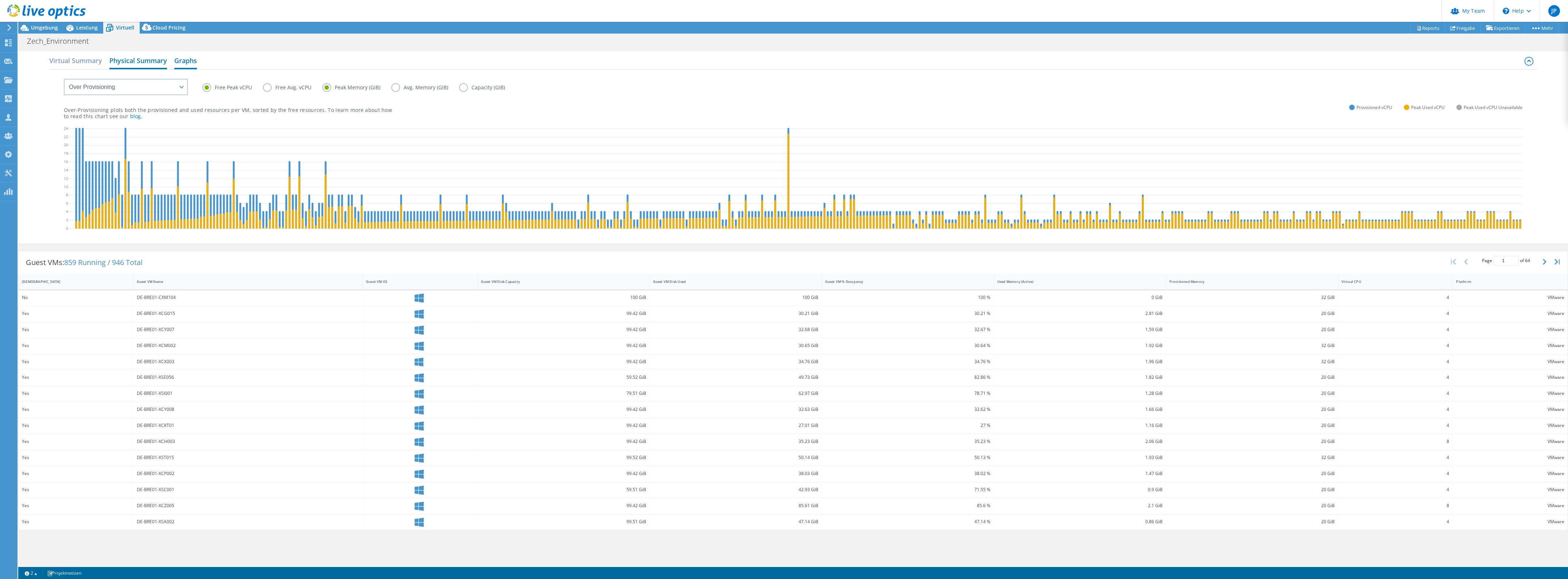
drag, startPoint x: 66, startPoint y: 63, endPoint x: 113, endPoint y: 53, distance: 48.1
click at [67, 61] on h2 "Virtual Summary" at bounding box center [75, 60] width 53 height 15
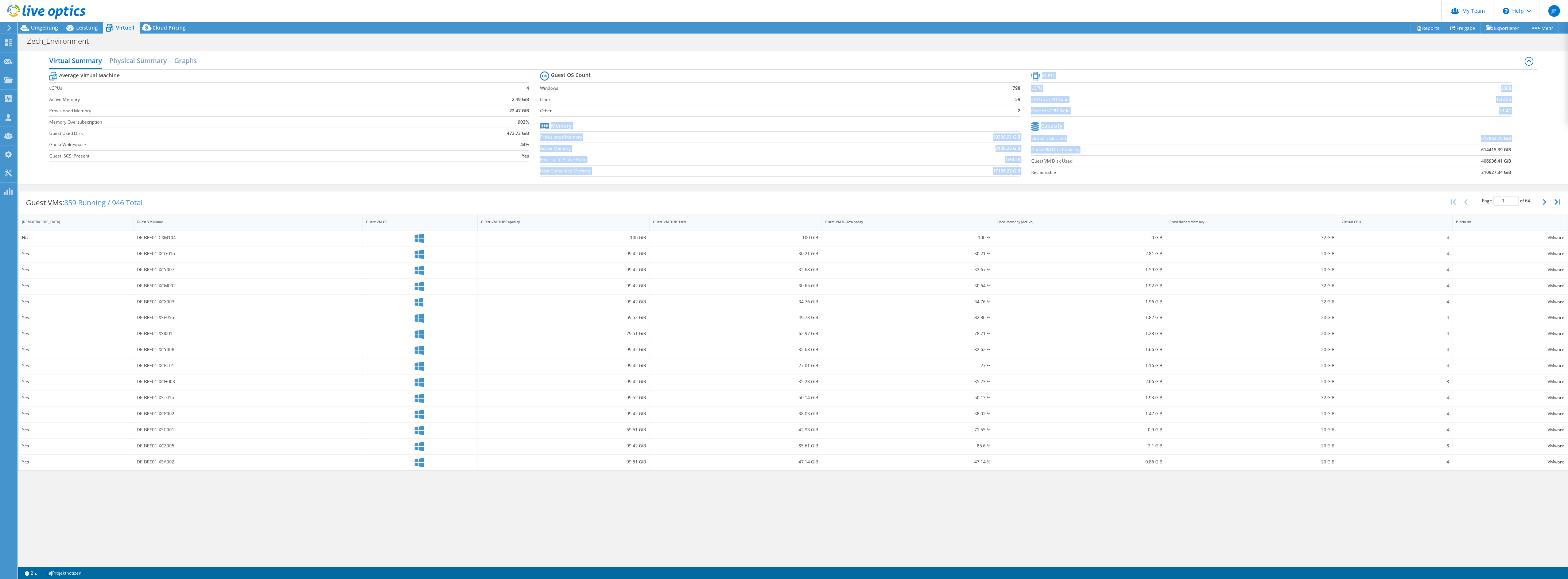
drag, startPoint x: 1028, startPoint y: 153, endPoint x: 1427, endPoint y: 152, distance: 399.0
click at [1406, 153] on div "Average Virtual Machine vCPUs 4 Active Memory 2.49 GiB Provisioned Memory 22.47…" at bounding box center [793, 125] width 1488 height 113
click at [1500, 150] on b "614415.39 GiB" at bounding box center [1496, 150] width 30 height 7
drag, startPoint x: 1479, startPoint y: 174, endPoint x: 1514, endPoint y: 174, distance: 35.0
click at [1514, 174] on section "vCPU vCPU 3608 CPU to vCPU Ratio 1:22.55 Core to vCPU Ratio 1:1.41 Capacity Vir…" at bounding box center [1276, 126] width 491 height 112
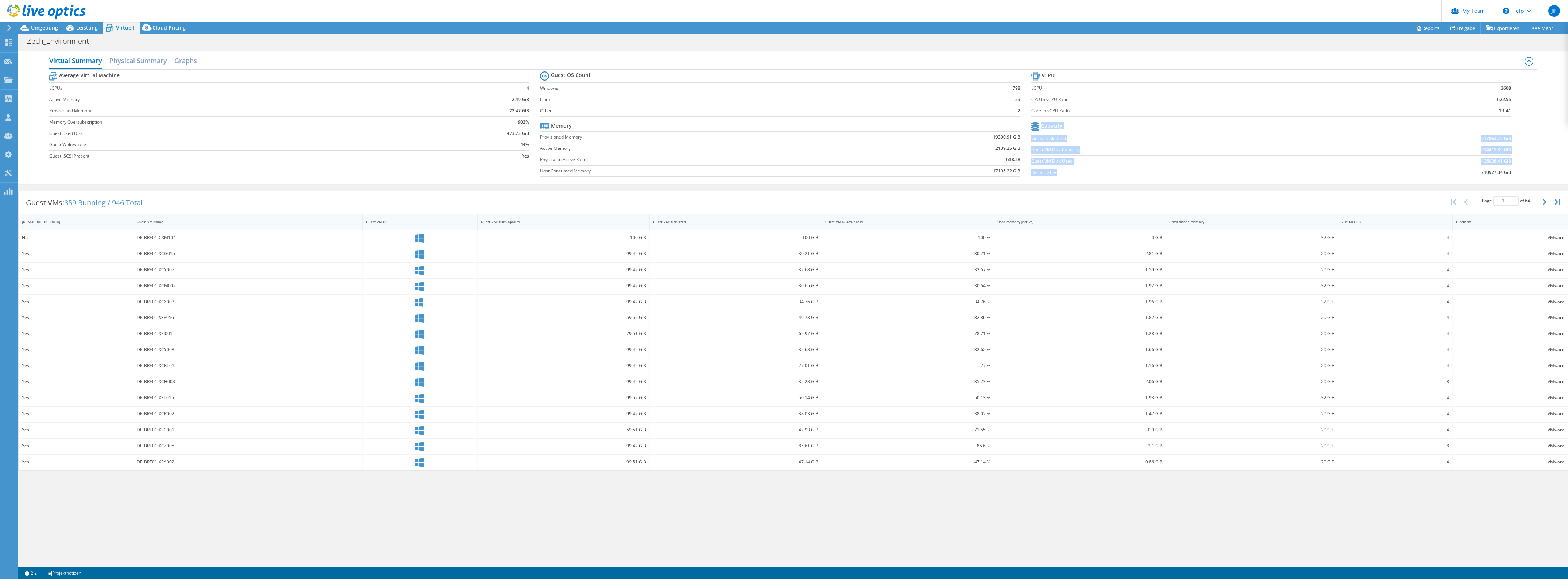
click at [1514, 174] on section "vCPU vCPU 3608 CPU to vCPU Ratio 1:22.55 Core to vCPU Ratio 1:1.41 Capacity Vir…" at bounding box center [1276, 126] width 491 height 112
click at [1513, 174] on section "vCPU vCPU 3608 CPU to vCPU Ratio 1:22.55 Core to vCPU Ratio 1:1.41 Capacity Vir…" at bounding box center [1276, 126] width 491 height 112
drag, startPoint x: 1481, startPoint y: 139, endPoint x: 1502, endPoint y: 141, distance: 21.1
click at [1502, 141] on b "617863.76 GiB" at bounding box center [1496, 139] width 30 height 7
click at [1174, 143] on td "Virtual Disk Used" at bounding box center [1183, 138] width 304 height 12
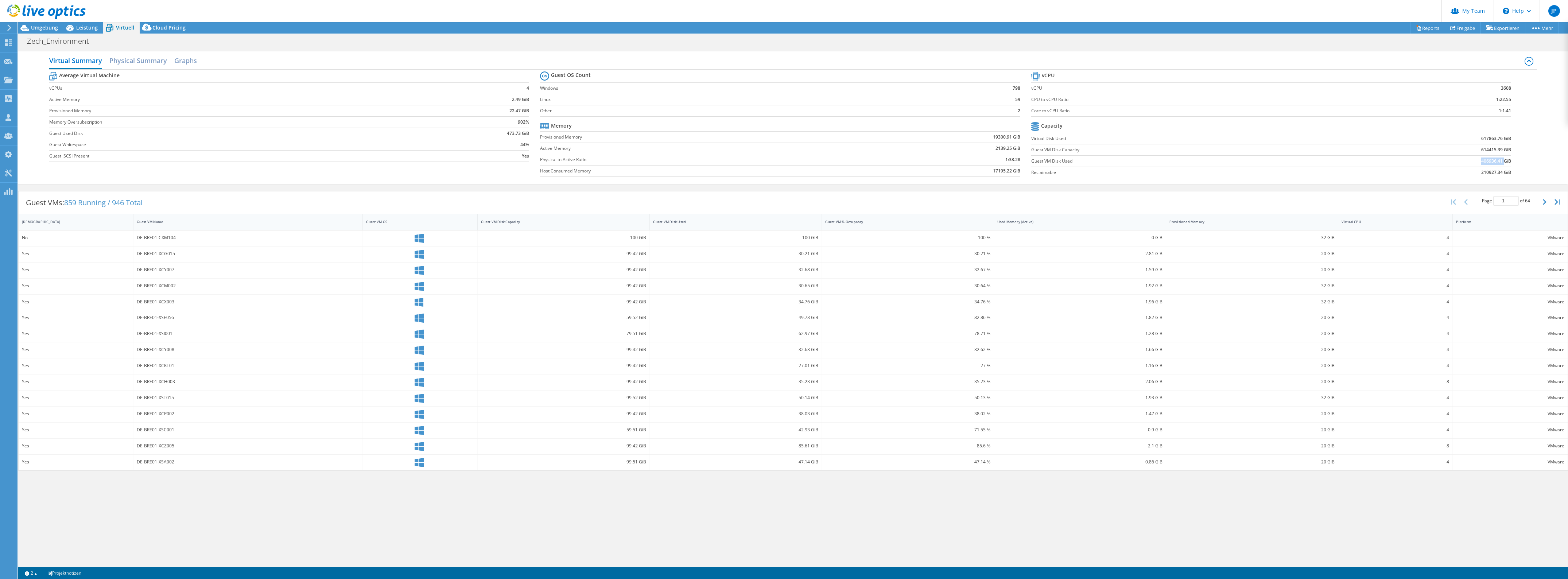
drag, startPoint x: 1481, startPoint y: 161, endPoint x: 1503, endPoint y: 161, distance: 22.0
click at [1503, 161] on b "406936.41 GiB" at bounding box center [1496, 161] width 30 height 7
